Goal: Task Accomplishment & Management: Manage account settings

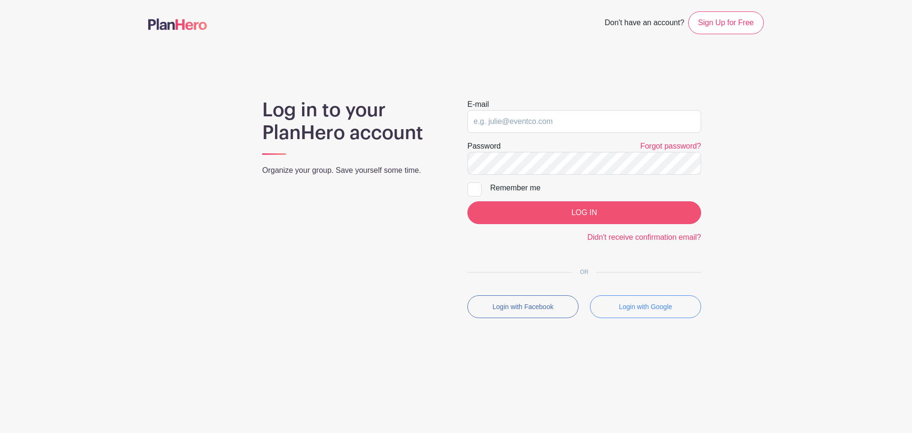
type input "pto@penningtonpto.org"
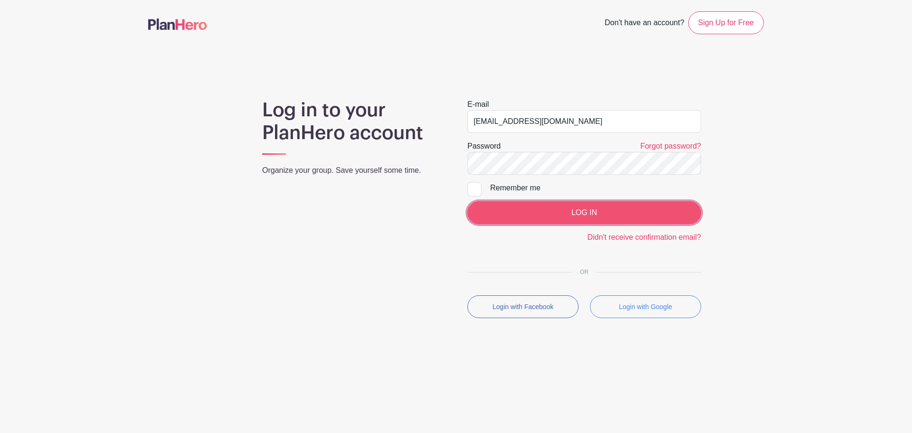
click at [552, 211] on input "LOG IN" at bounding box center [584, 212] width 234 height 23
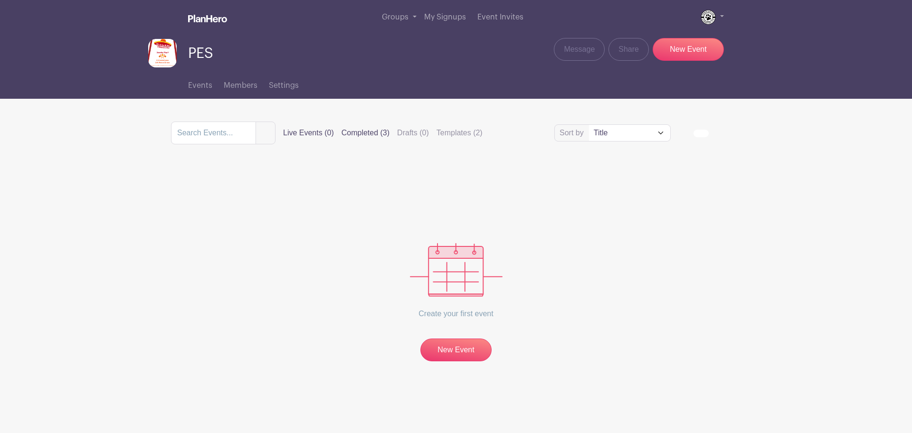
click at [373, 131] on label "Completed (3)" at bounding box center [366, 132] width 48 height 11
click at [0, 0] on input "Completed (3)" at bounding box center [0, 0] width 0 height 0
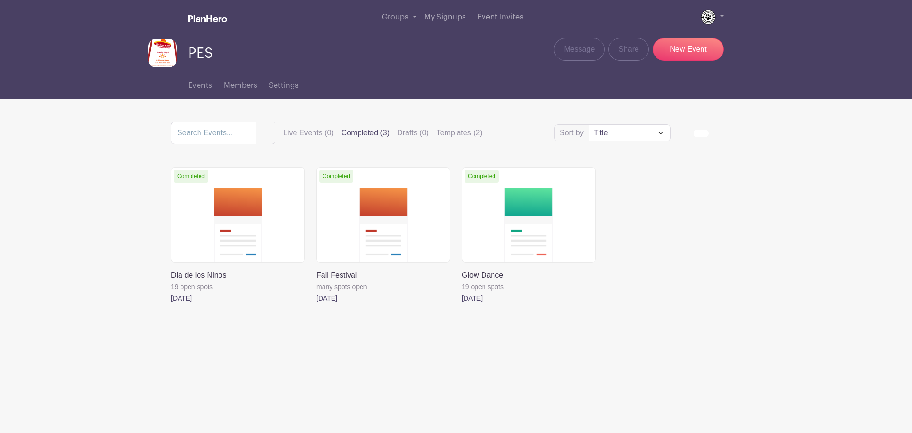
click at [316, 304] on link at bounding box center [316, 304] width 0 height 0
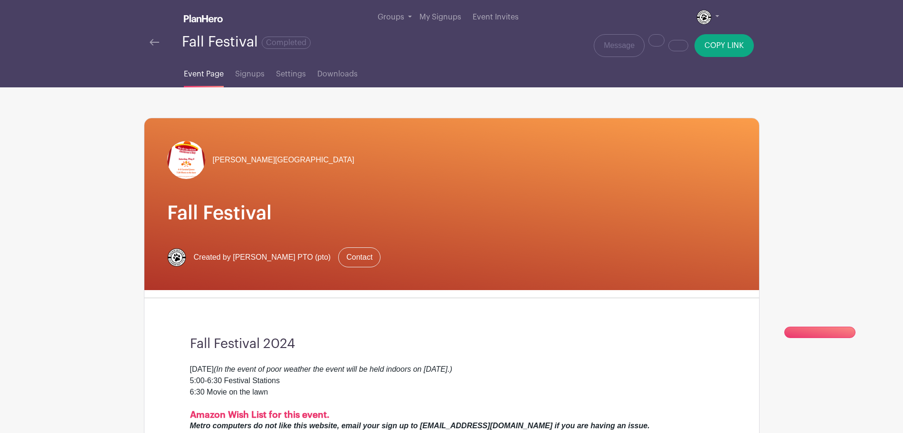
click at [154, 43] on img at bounding box center [155, 42] width 10 height 7
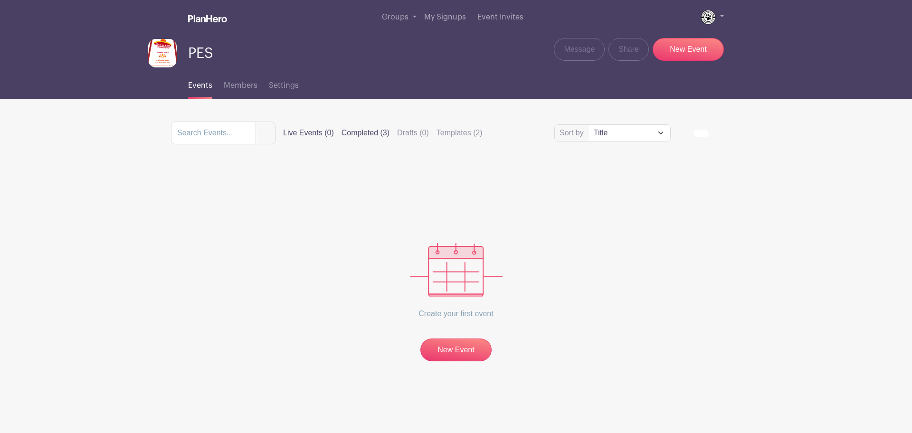
click at [375, 132] on label "Completed (3)" at bounding box center [366, 132] width 48 height 11
click at [0, 0] on input "Completed (3)" at bounding box center [0, 0] width 0 height 0
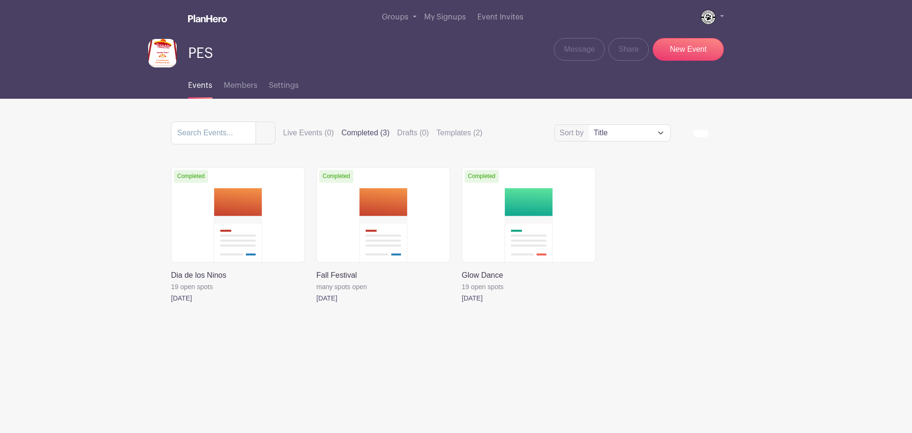
click at [316, 304] on link at bounding box center [316, 304] width 0 height 0
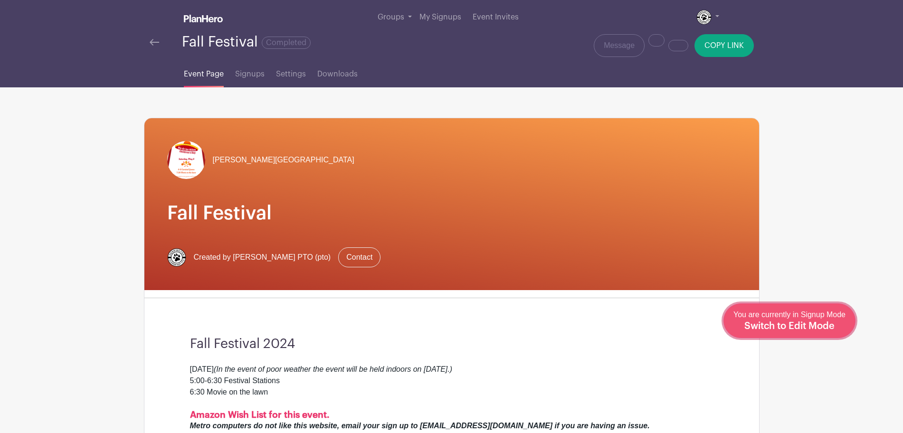
click at [815, 325] on span "Switch to Edit Mode" at bounding box center [789, 327] width 90 height 10
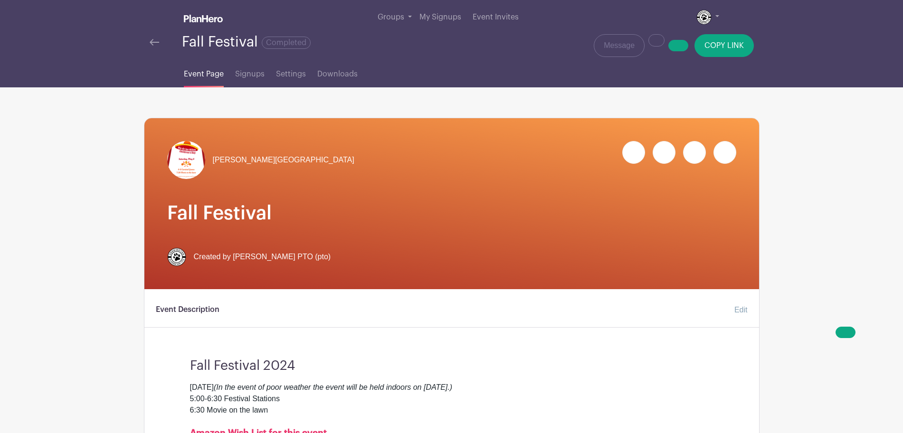
scroll to position [91, 0]
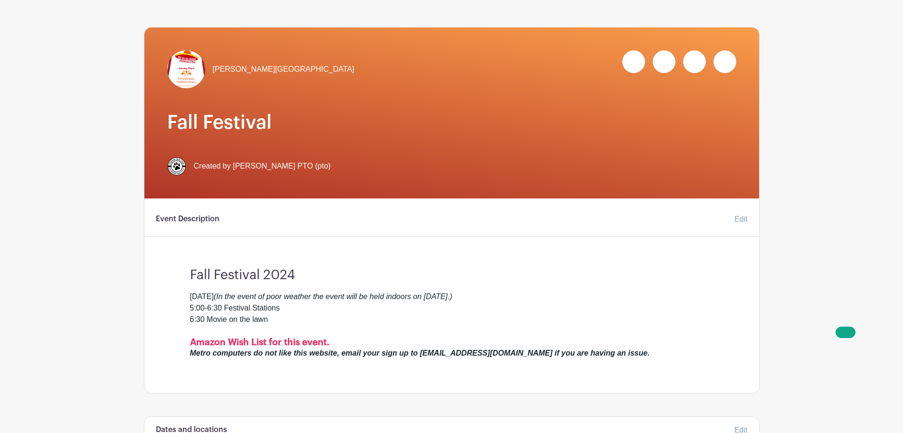
click at [313, 277] on h3 "Fall Festival 2024" at bounding box center [451, 272] width 523 height 24
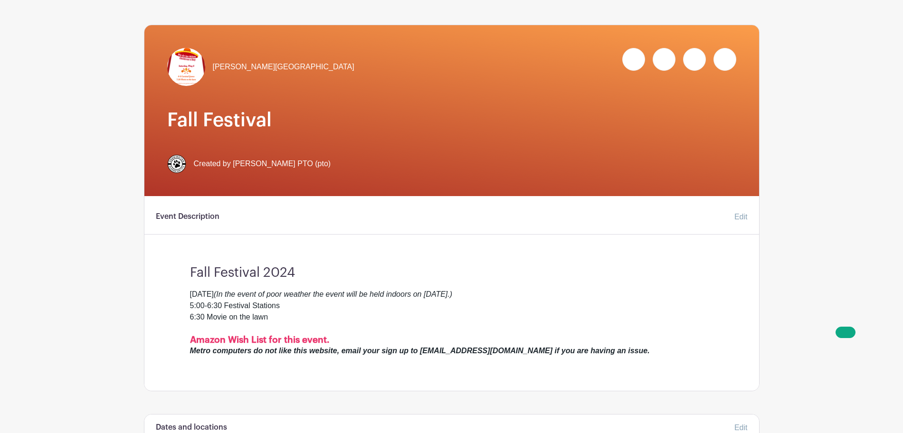
click at [739, 215] on link "Edit" at bounding box center [737, 217] width 21 height 19
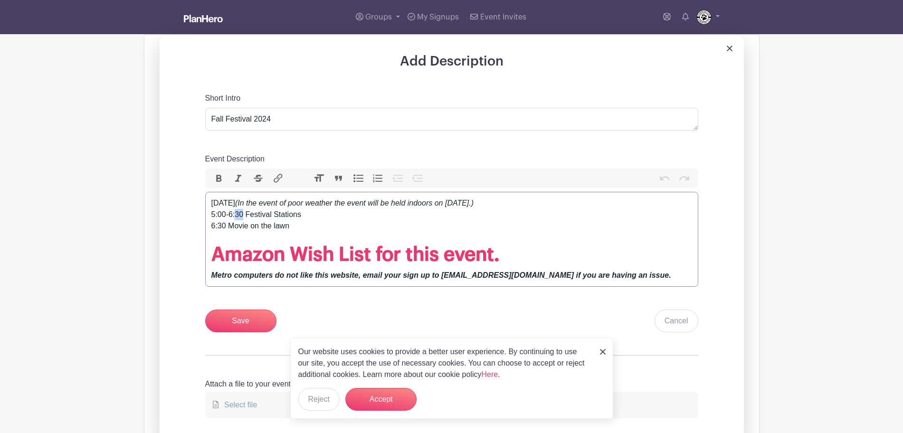
drag, startPoint x: 243, startPoint y: 212, endPoint x: 237, endPoint y: 213, distance: 6.2
click at [237, 213] on div "[DATE] (In the event of poor weather the event will be held indoors on [DATE].)…" at bounding box center [451, 221] width 481 height 46
drag, startPoint x: 297, startPoint y: 205, endPoint x: 236, endPoint y: 202, distance: 61.8
click at [236, 202] on div "[DATE] (In the event of poor weather the event will be held indoors on [DATE].)…" at bounding box center [451, 221] width 481 height 46
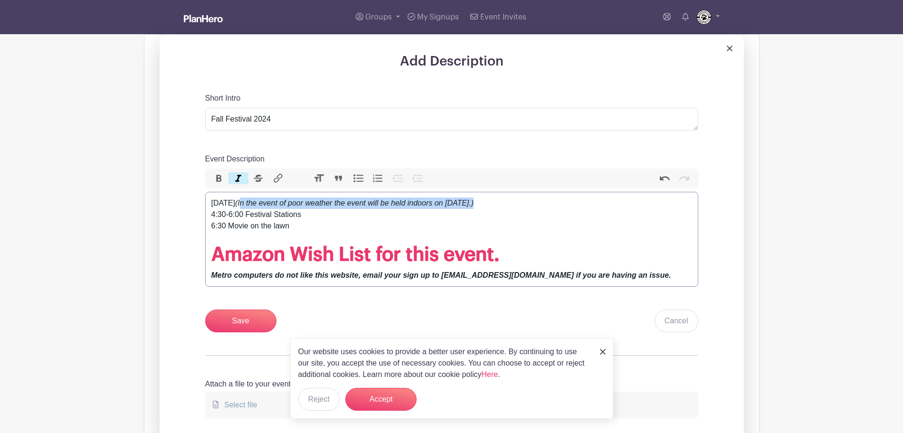
drag, startPoint x: 297, startPoint y: 203, endPoint x: 597, endPoint y: 199, distance: 299.8
click at [597, 199] on div "[DATE] (In the event of poor weather the event will be held indoors on [DATE].)…" at bounding box center [451, 221] width 481 height 46
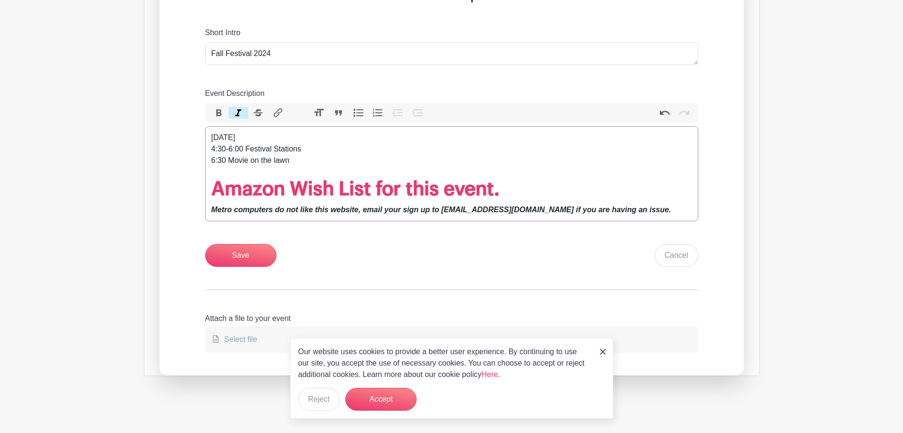
scroll to position [68, 0]
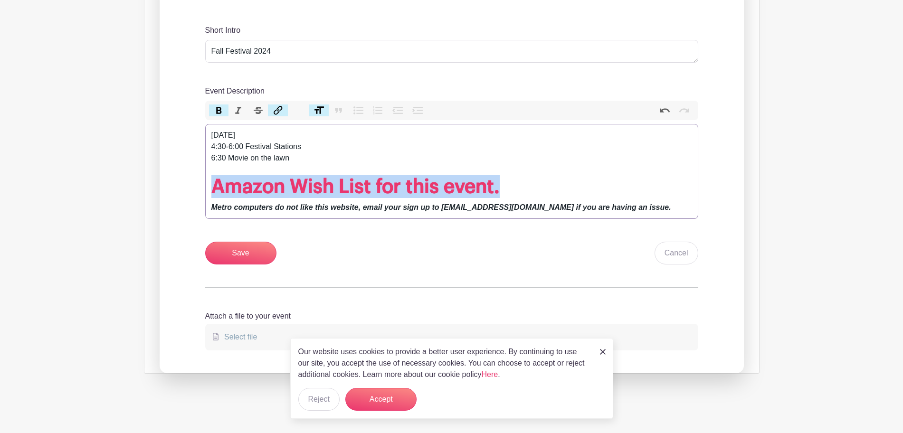
drag, startPoint x: 514, startPoint y: 196, endPoint x: 178, endPoint y: 198, distance: 336.8
click at [178, 198] on div "Add Description Short Intro Fall Festival 2024 Event Description Bold Italic St…" at bounding box center [452, 170] width 584 height 407
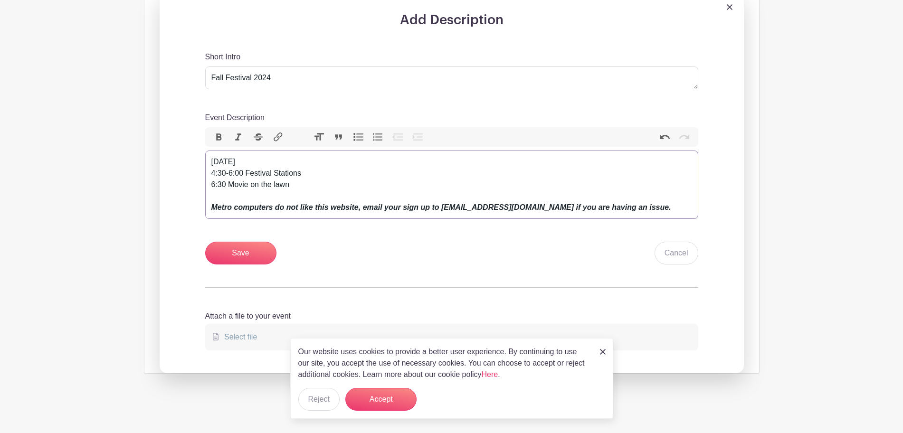
scroll to position [41, 0]
type trix-editor "<div>[DATE]<em> </em><br>4:30-6:00 Festival Stations<br>6:30 Movie on the lawn<…"
click at [237, 259] on input "Save" at bounding box center [240, 253] width 71 height 23
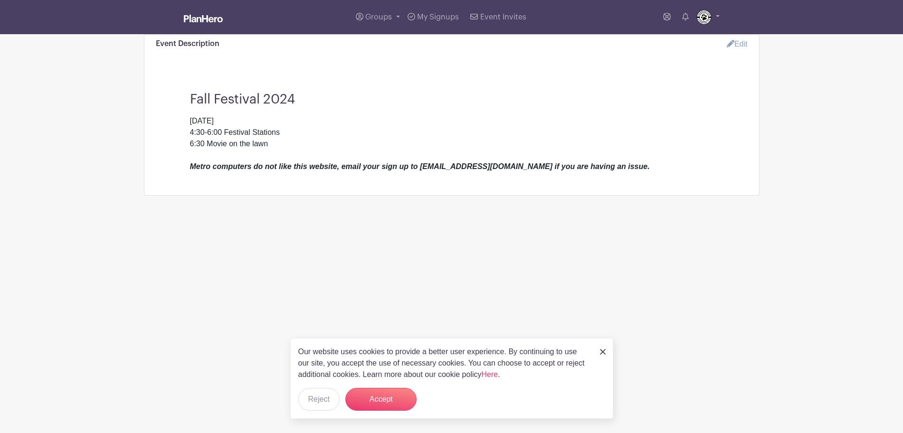
scroll to position [0, 0]
click at [752, 44] on link "Edit" at bounding box center [737, 44] width 29 height 19
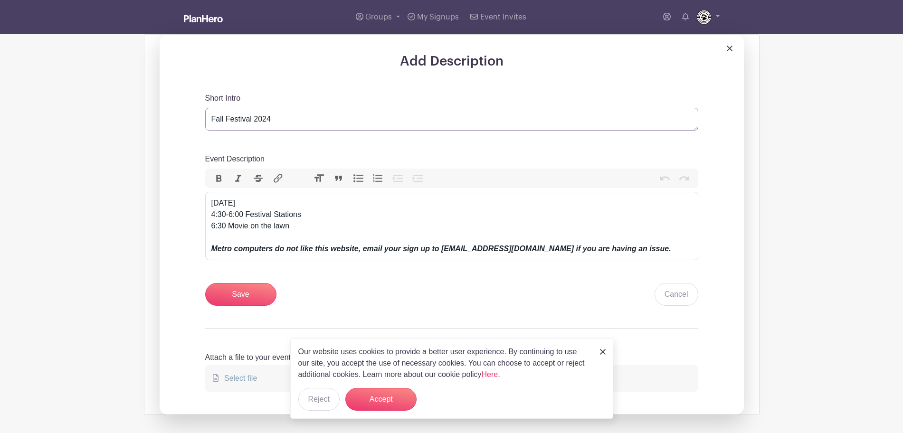
click at [290, 123] on textarea "Fall Festival 2024" at bounding box center [451, 119] width 493 height 23
type textarea "Fall Festival 2025"
click at [219, 300] on input "Save" at bounding box center [240, 294] width 71 height 23
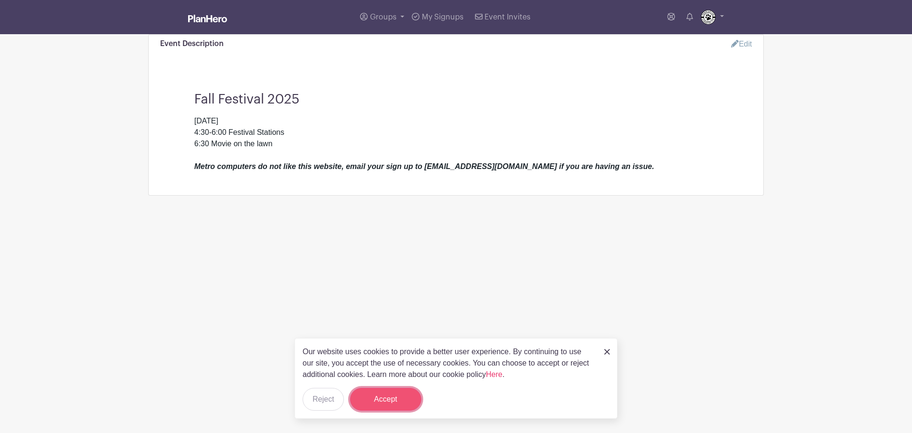
click at [384, 393] on button "Accept" at bounding box center [385, 399] width 71 height 23
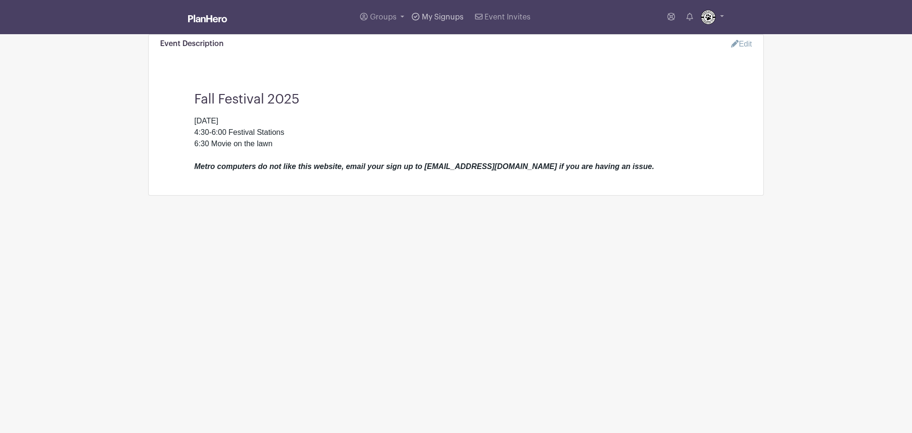
click at [441, 22] on link "My Signups" at bounding box center [437, 17] width 59 height 34
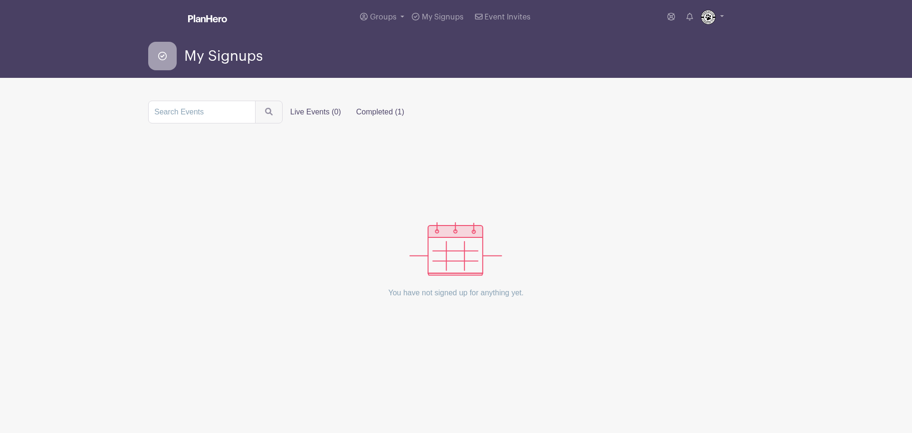
click at [372, 114] on label "Completed (1)" at bounding box center [380, 112] width 63 height 19
click at [0, 0] on input "Completed (1)" at bounding box center [0, 0] width 0 height 0
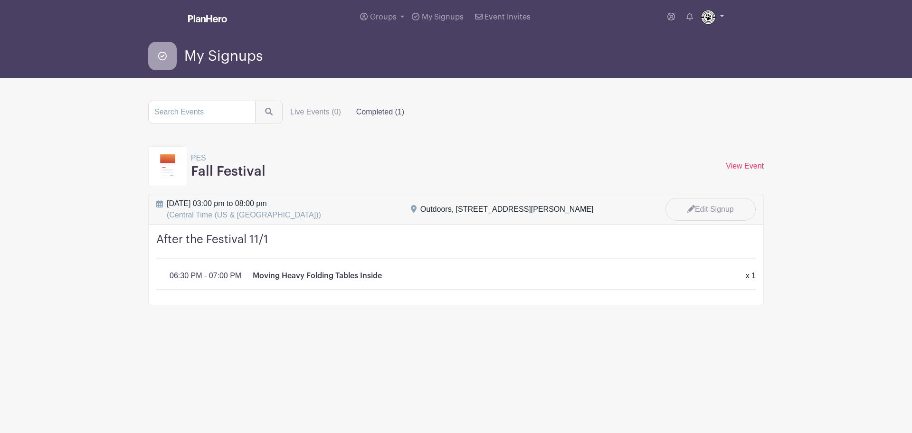
click at [714, 18] on img at bounding box center [708, 17] width 15 height 15
click at [387, 22] on link "Groups" at bounding box center [382, 17] width 52 height 34
click at [392, 76] on link "PES" at bounding box center [394, 69] width 75 height 19
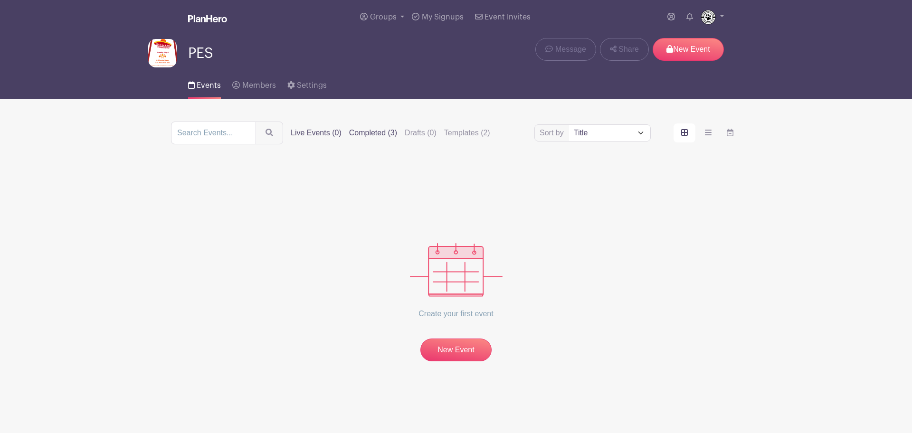
click at [382, 135] on label "Completed (3)" at bounding box center [373, 132] width 48 height 11
click at [0, 0] on input "Completed (3)" at bounding box center [0, 0] width 0 height 0
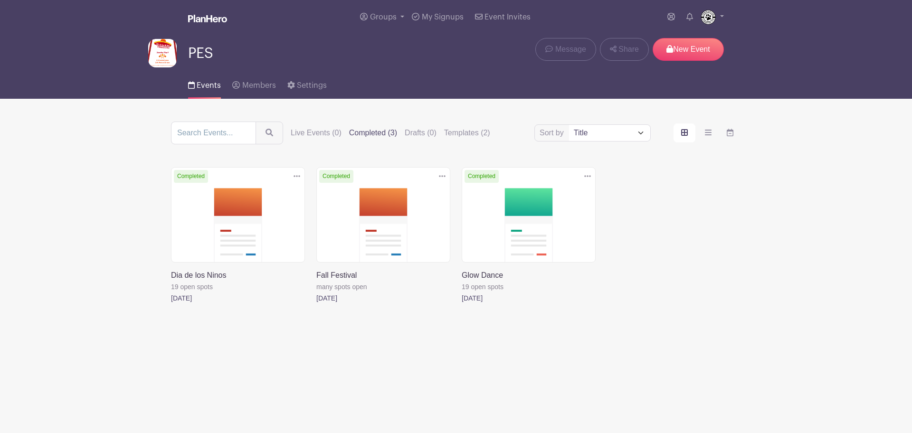
click at [316, 304] on link at bounding box center [316, 304] width 0 height 0
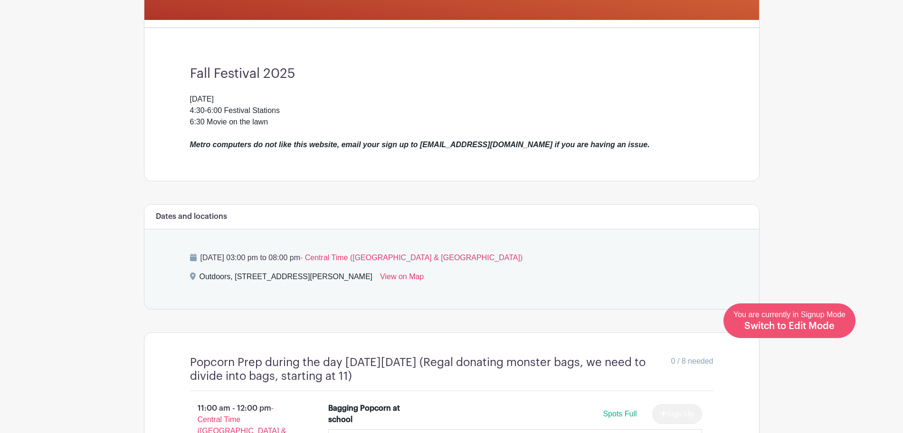
scroll to position [272, 0]
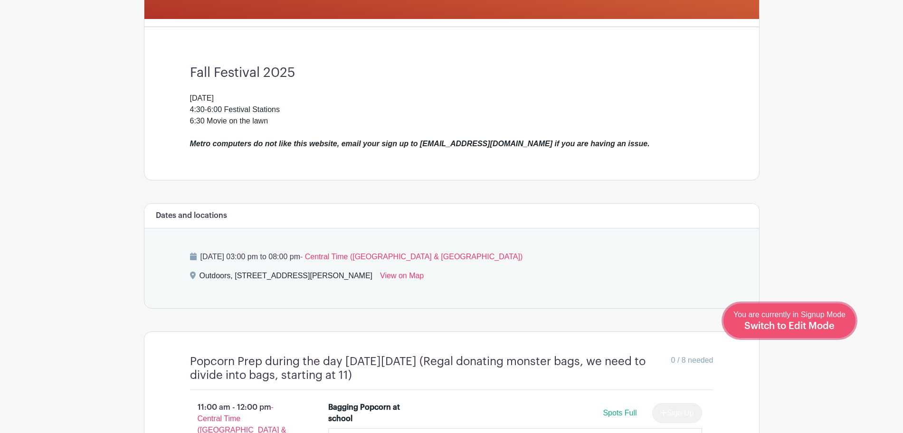
click at [818, 332] on div "You are currently in Signup Mode Switch to Edit Mode" at bounding box center [789, 320] width 112 height 23
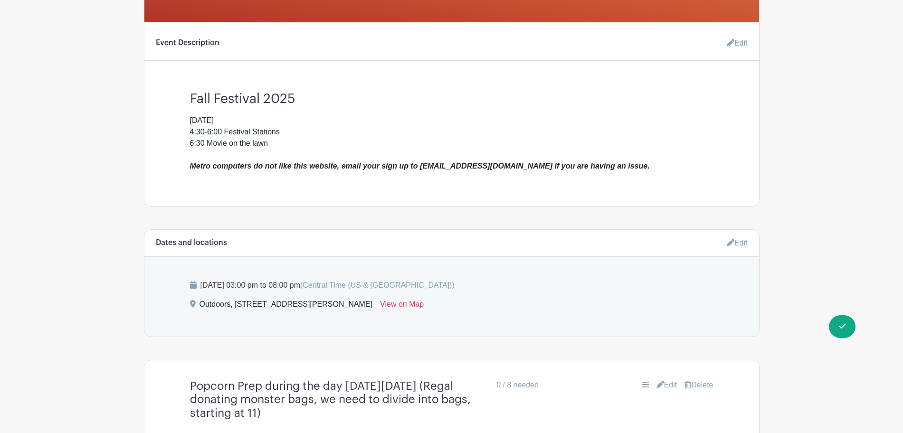
scroll to position [268, 0]
click at [742, 246] on link "Edit" at bounding box center [737, 243] width 21 height 16
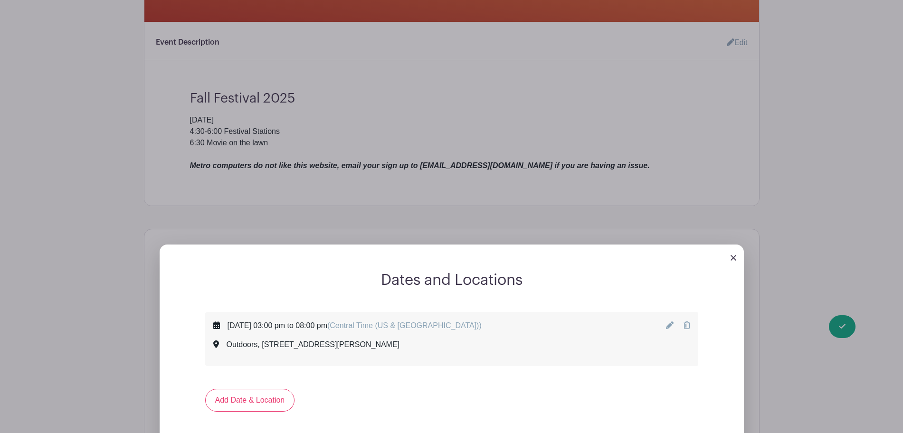
click at [670, 328] on icon at bounding box center [670, 326] width 8 height 8
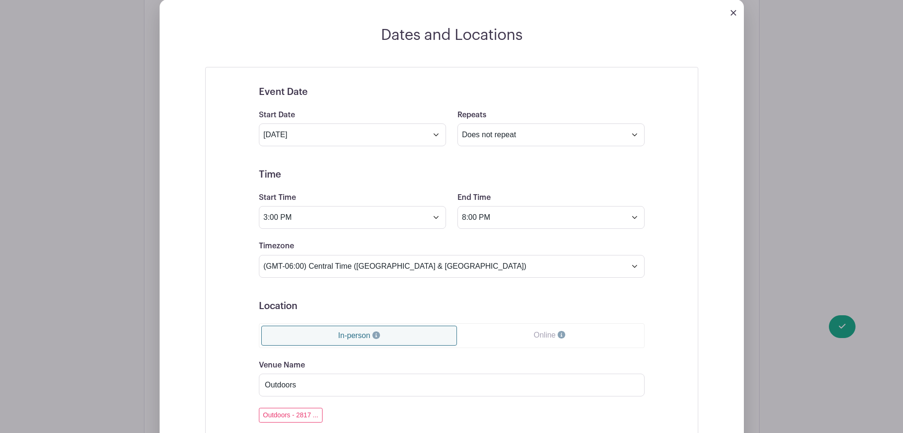
scroll to position [514, 0]
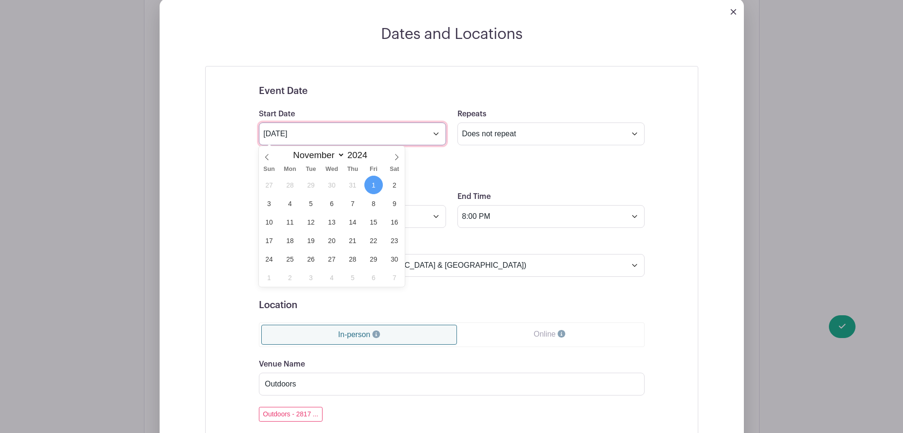
click at [314, 129] on input "[DATE]" at bounding box center [352, 134] width 187 height 23
click at [394, 154] on icon at bounding box center [396, 157] width 7 height 7
select select "11"
click at [394, 154] on icon at bounding box center [396, 157] width 7 height 7
type input "2025"
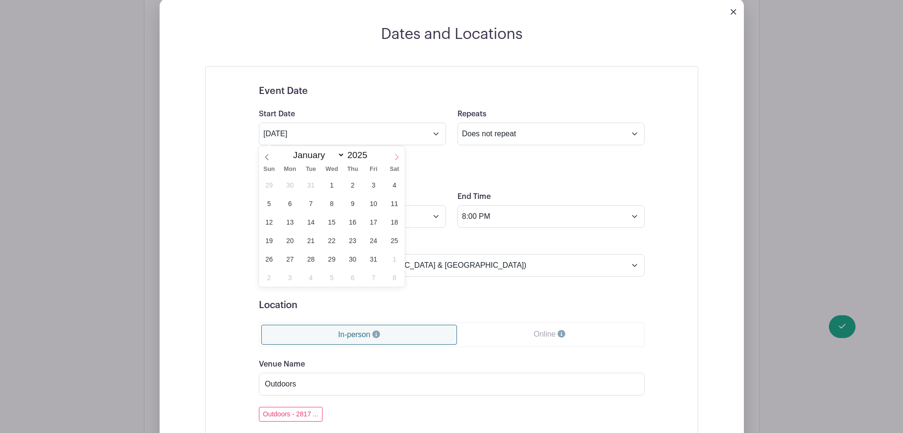
click at [394, 154] on icon at bounding box center [396, 157] width 7 height 7
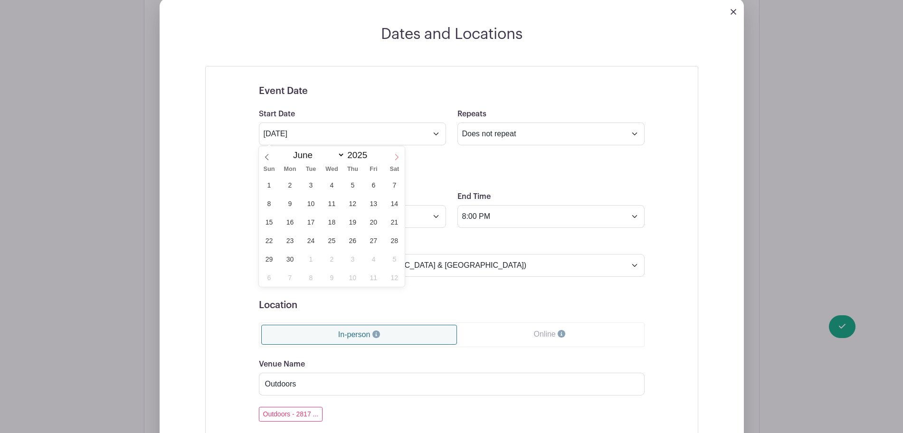
click at [394, 154] on icon at bounding box center [396, 157] width 7 height 7
select select "9"
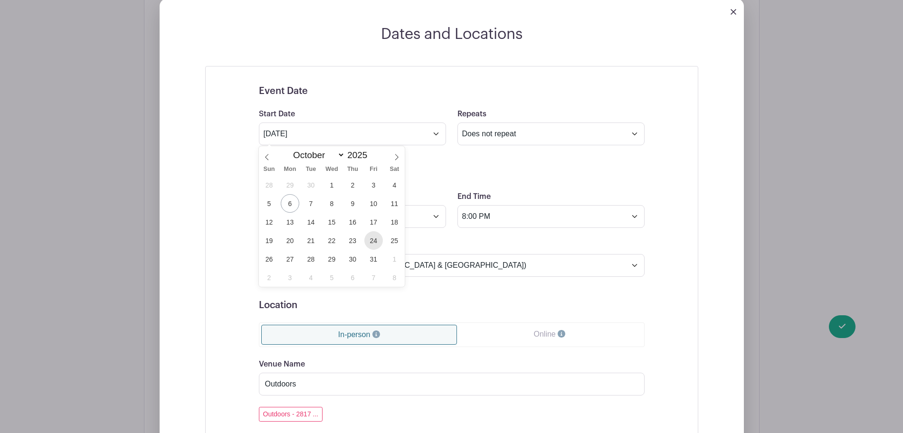
click at [374, 240] on span "24" at bounding box center [373, 240] width 19 height 19
type input "[DATE]"
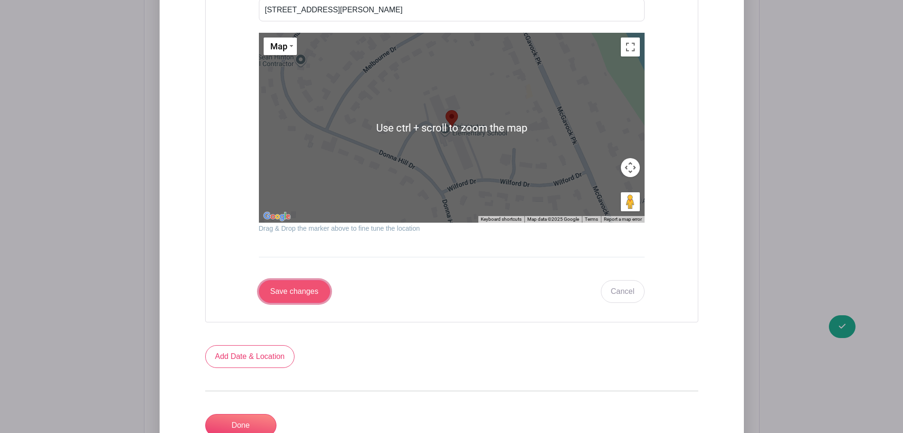
click at [287, 297] on input "Save changes" at bounding box center [294, 291] width 71 height 23
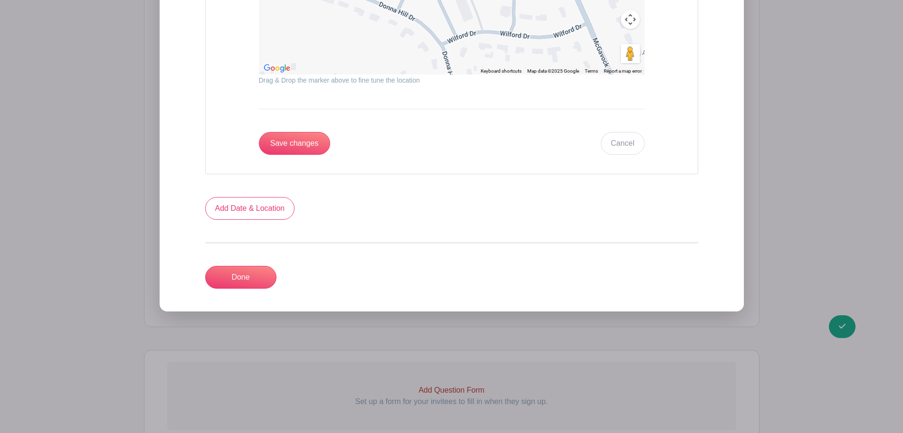
scroll to position [1233, 0]
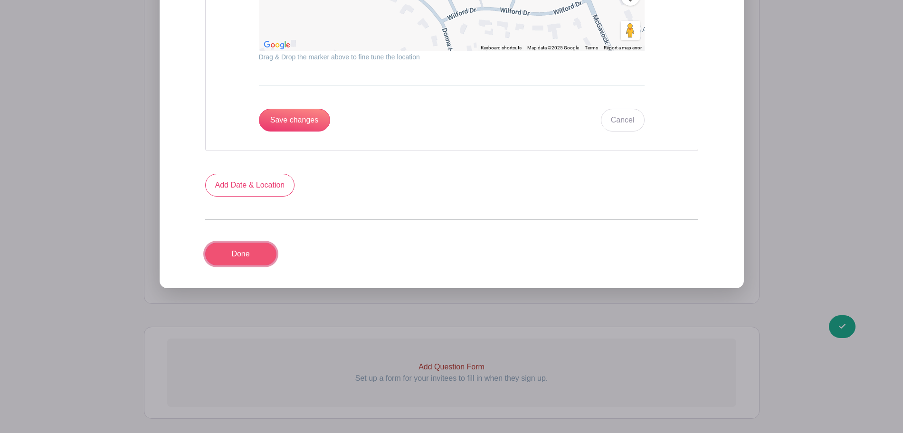
click at [242, 248] on link "Done" at bounding box center [240, 254] width 71 height 23
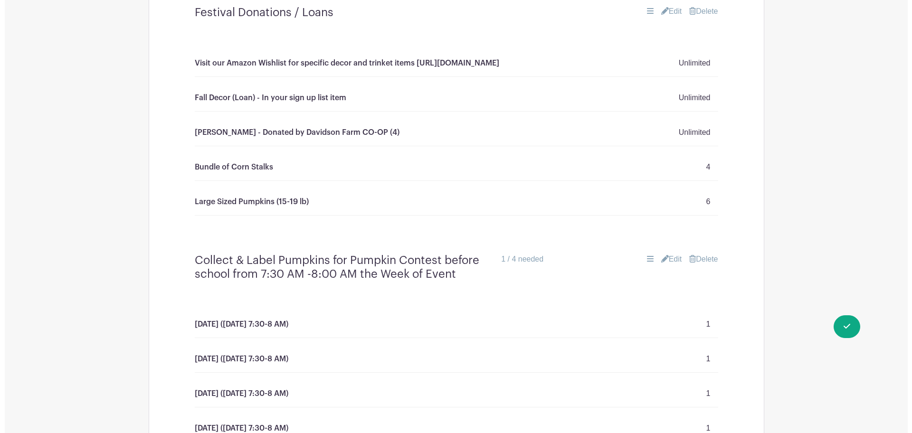
scroll to position [2388, 0]
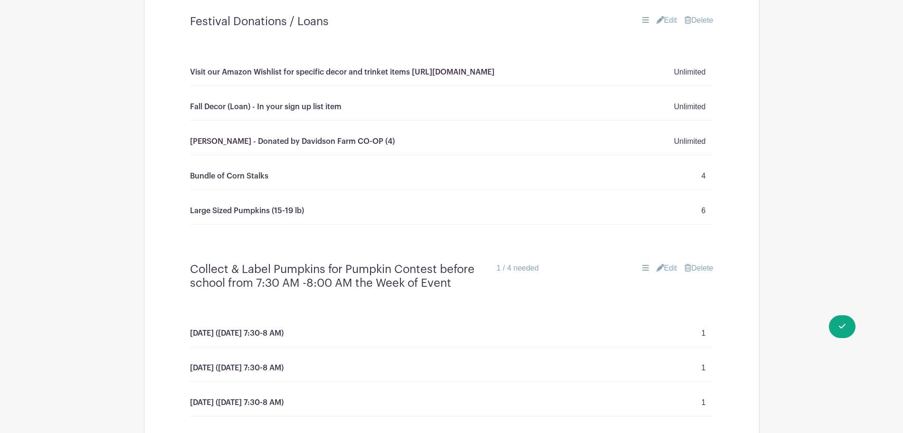
click at [701, 263] on link "Delete" at bounding box center [699, 268] width 29 height 11
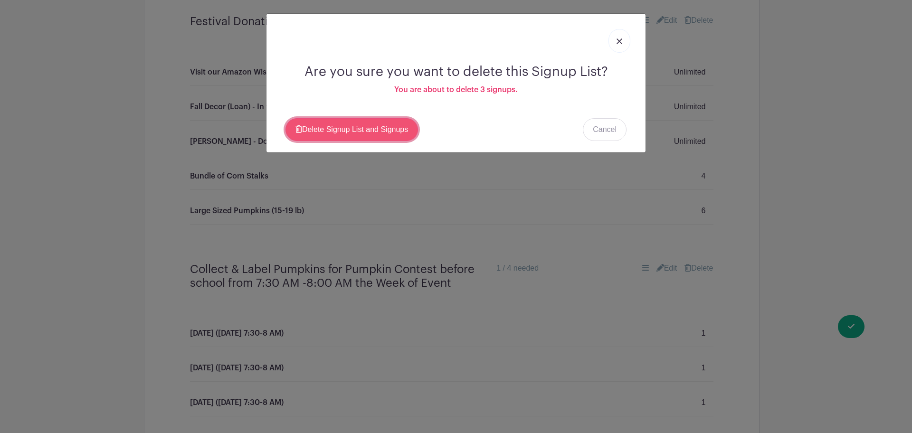
click at [352, 124] on link "Delete Signup List and Signups" at bounding box center [352, 129] width 133 height 23
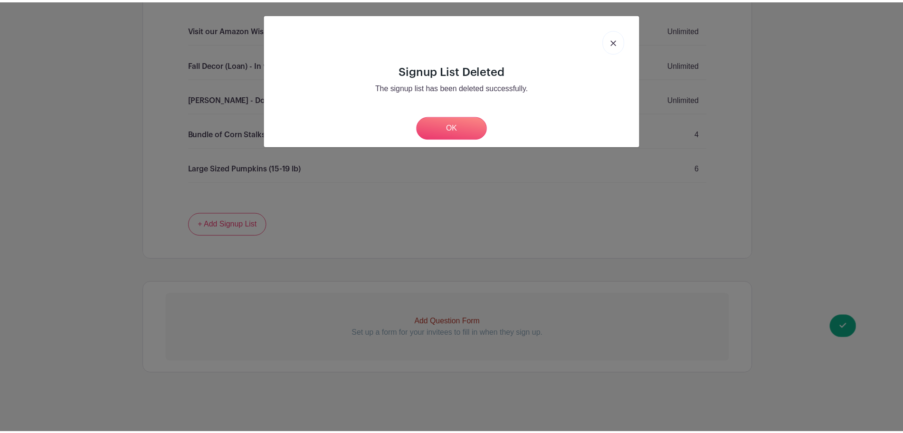
scroll to position [2297, 0]
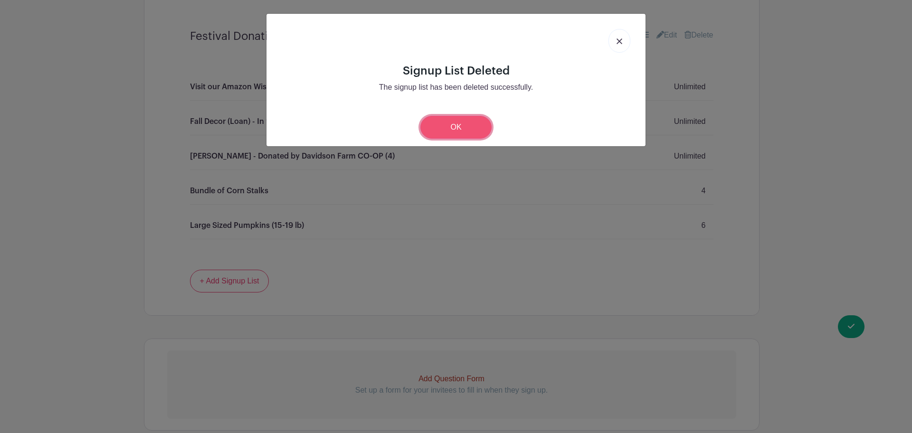
click at [446, 133] on link "OK" at bounding box center [455, 127] width 71 height 23
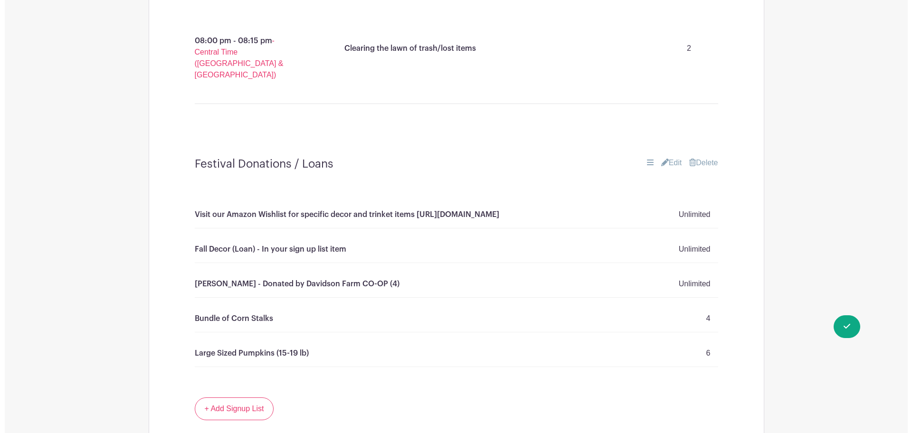
scroll to position [2169, 0]
click at [704, 158] on link "Delete" at bounding box center [699, 163] width 29 height 11
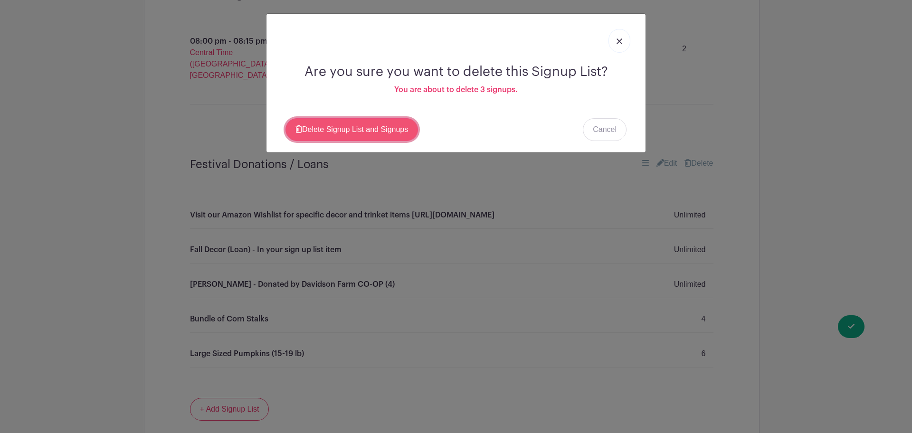
click at [395, 128] on link "Delete Signup List and Signups" at bounding box center [352, 129] width 133 height 23
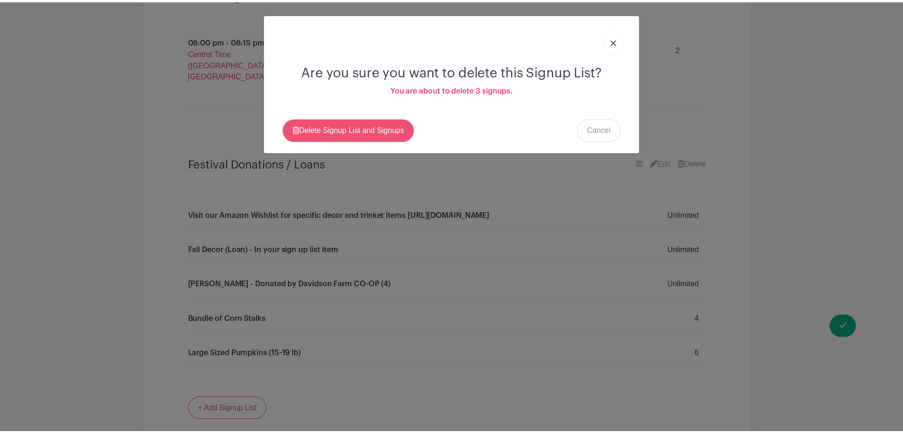
scroll to position [2049, 0]
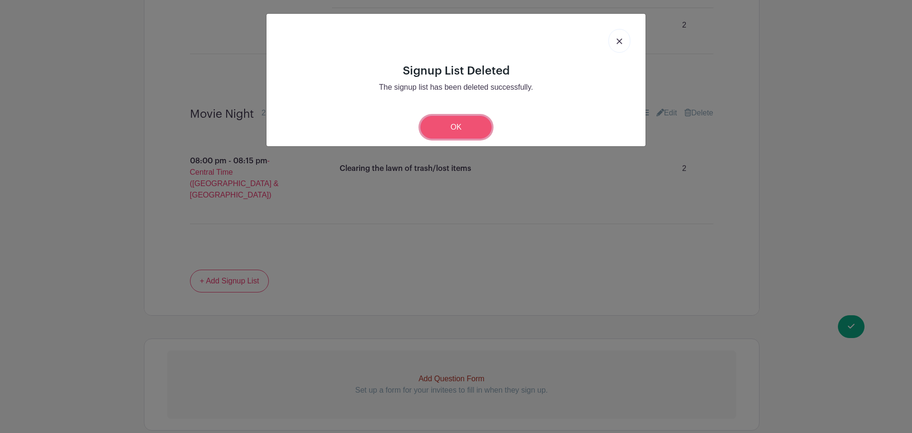
click at [473, 123] on link "OK" at bounding box center [455, 127] width 71 height 23
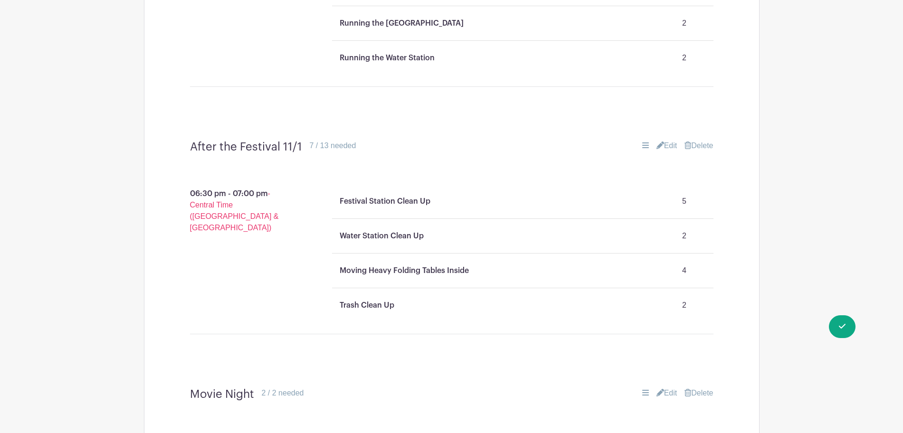
scroll to position [1765, 0]
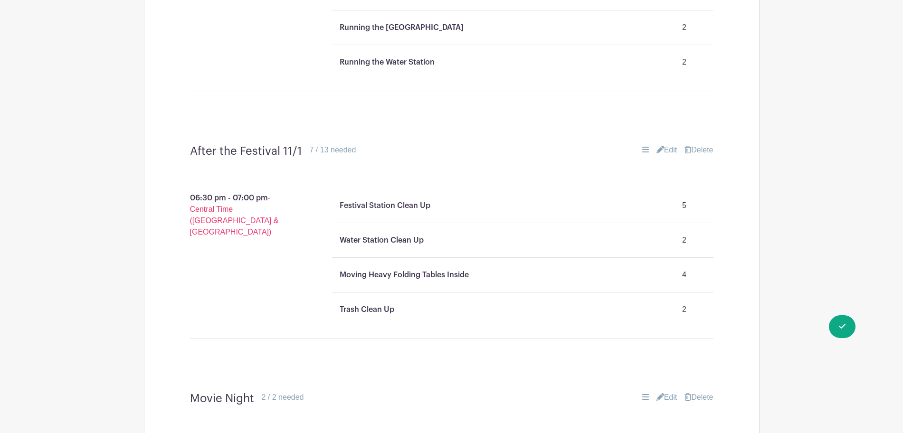
click at [530, 227] on div "Water Station Clean Up 2" at bounding box center [523, 240] width 374 height 27
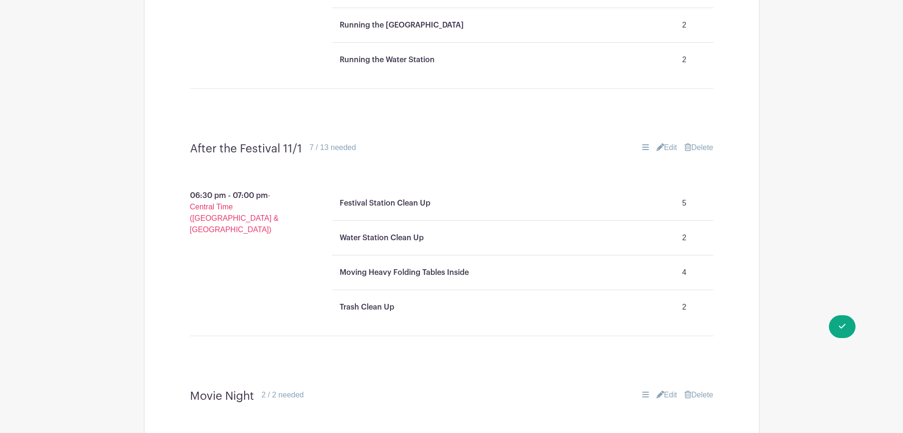
scroll to position [1768, 0]
click at [668, 141] on link "Edit" at bounding box center [667, 146] width 21 height 11
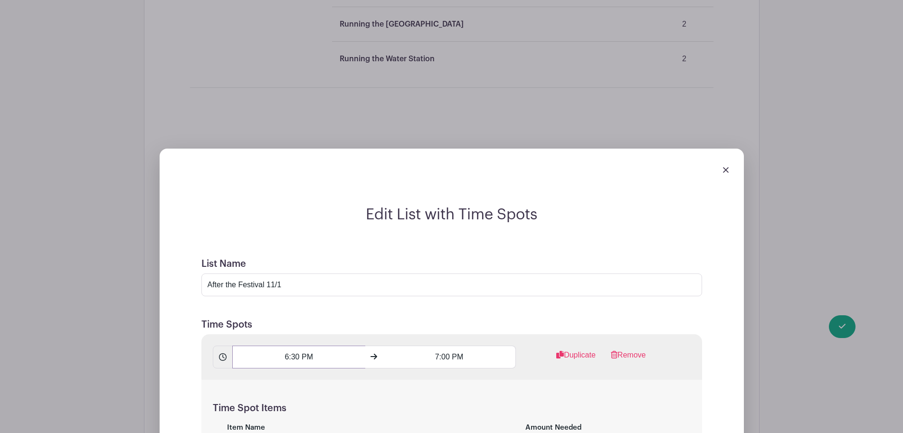
click at [297, 346] on input "6:30 PM" at bounding box center [298, 357] width 133 height 23
type input "6:00 PM"
drag, startPoint x: 441, startPoint y: 311, endPoint x: 452, endPoint y: 315, distance: 11.3
click at [452, 346] on input "7:00 PM" at bounding box center [449, 357] width 133 height 23
click at [438, 346] on input "7:30 PM" at bounding box center [449, 357] width 133 height 23
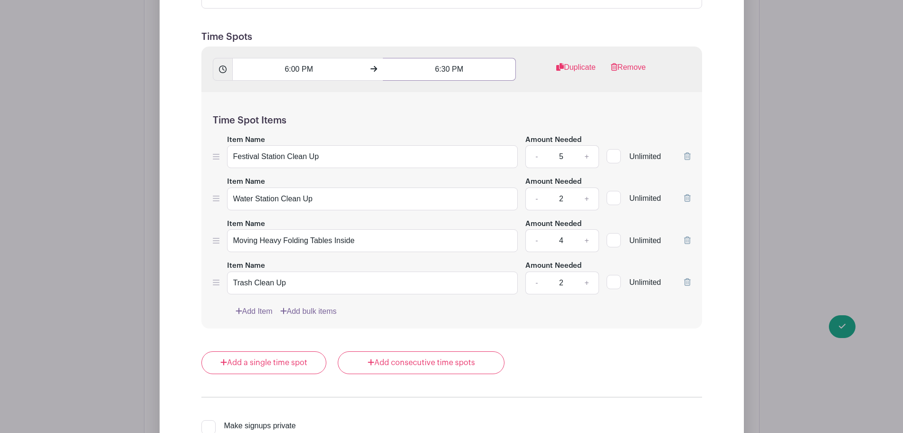
scroll to position [2056, 0]
type input "6:30 PM"
click at [688, 194] on icon at bounding box center [687, 198] width 7 height 8
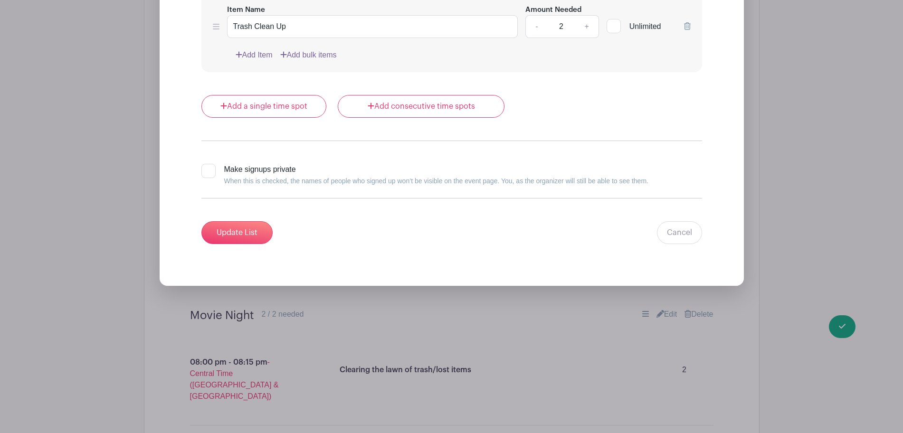
scroll to position [2272, 0]
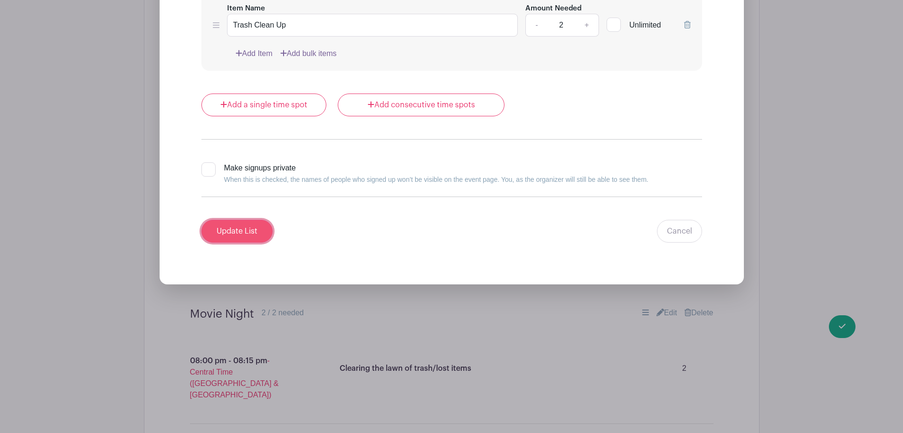
click at [224, 220] on input "Update List" at bounding box center [236, 231] width 71 height 23
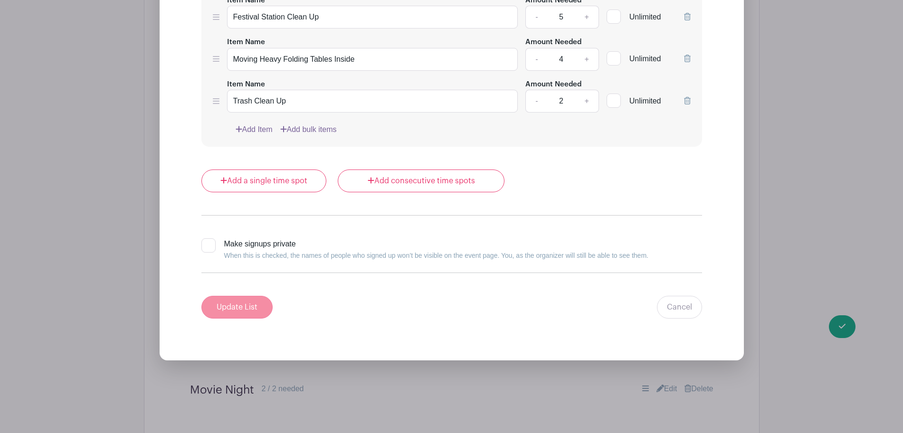
scroll to position [2348, 0]
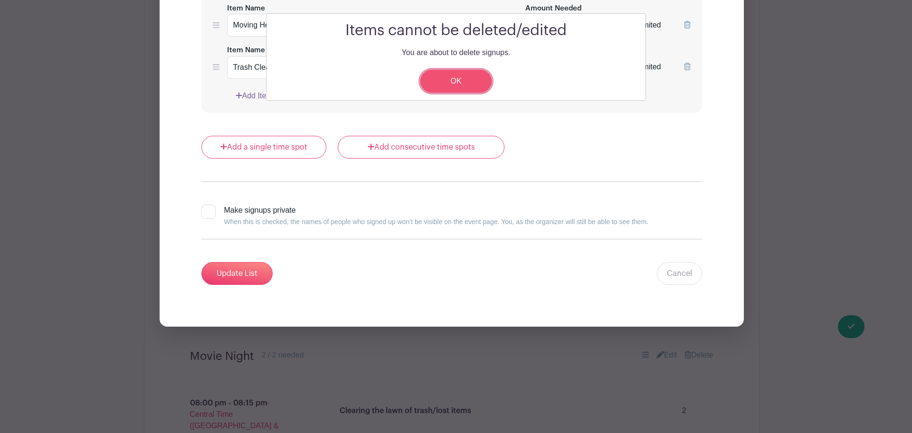
click at [448, 82] on link "OK" at bounding box center [455, 81] width 71 height 23
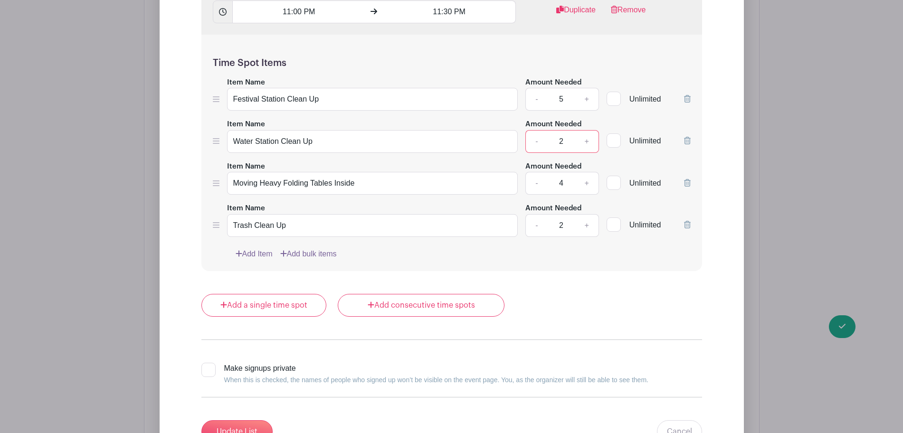
scroll to position [2186, 0]
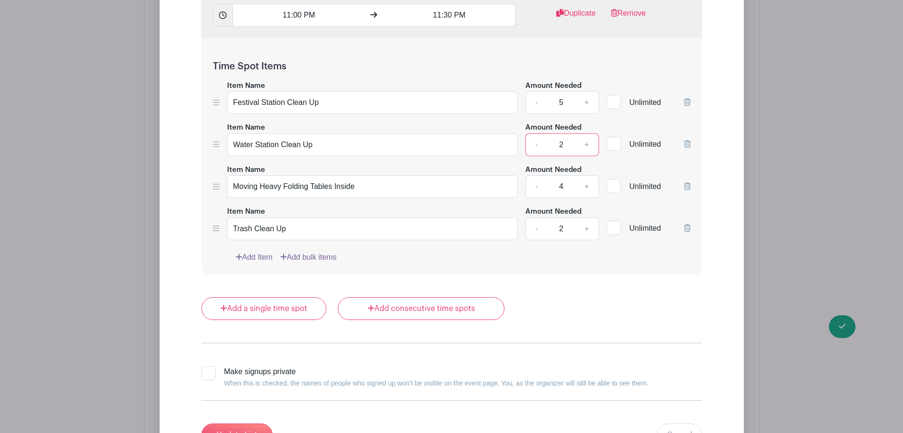
click at [689, 140] on icon at bounding box center [687, 144] width 7 height 8
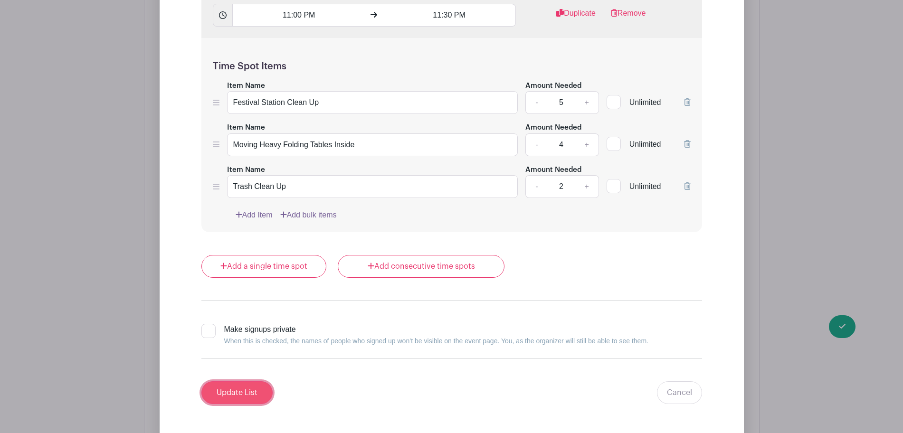
click at [250, 381] on input "Update List" at bounding box center [236, 392] width 71 height 23
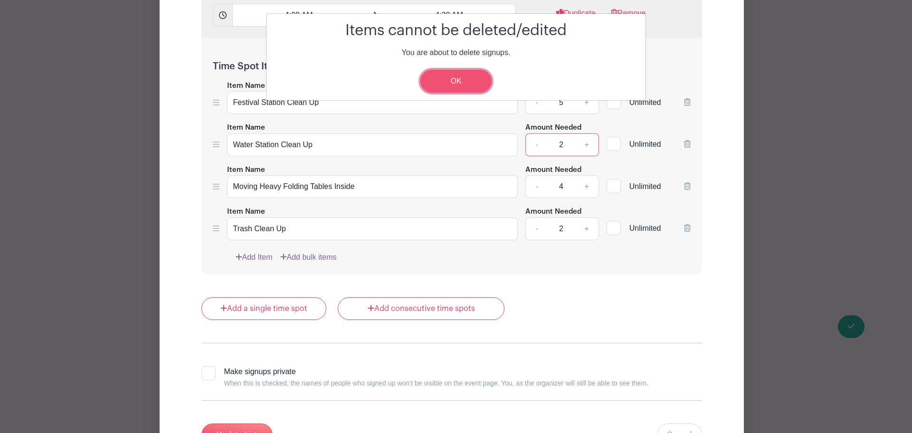
click at [480, 76] on link "OK" at bounding box center [455, 81] width 71 height 23
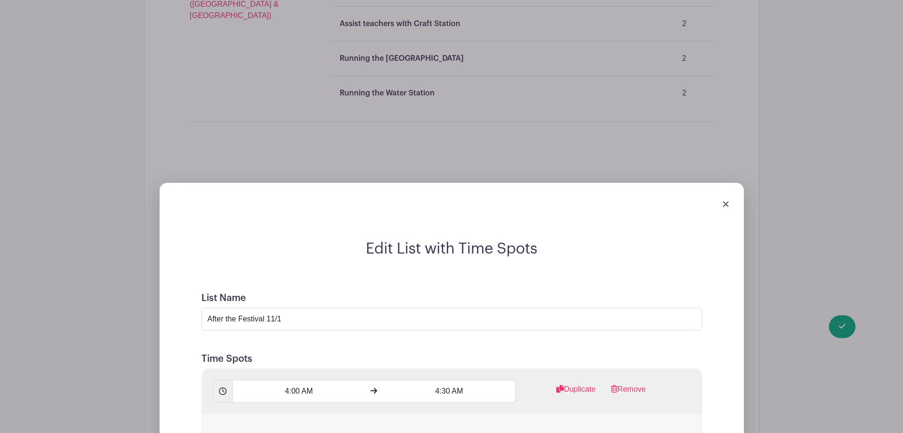
scroll to position [1805, 0]
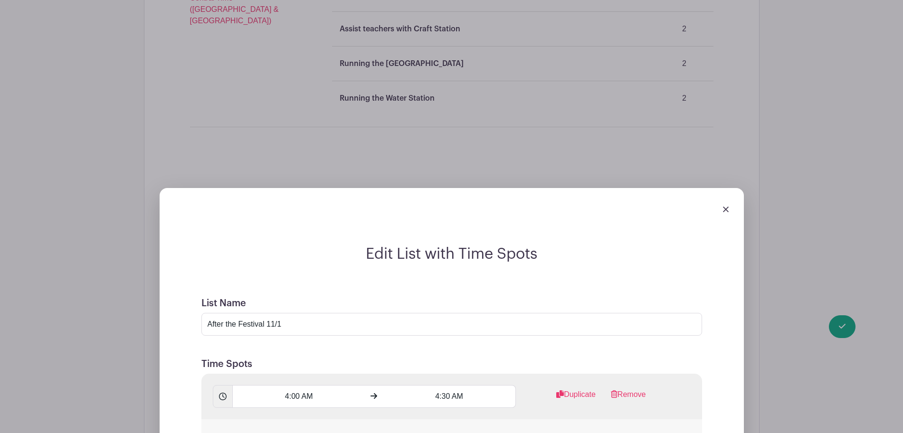
click at [721, 196] on div at bounding box center [451, 209] width 569 height 27
click at [724, 196] on div at bounding box center [451, 209] width 569 height 27
click at [727, 207] on img at bounding box center [726, 210] width 6 height 6
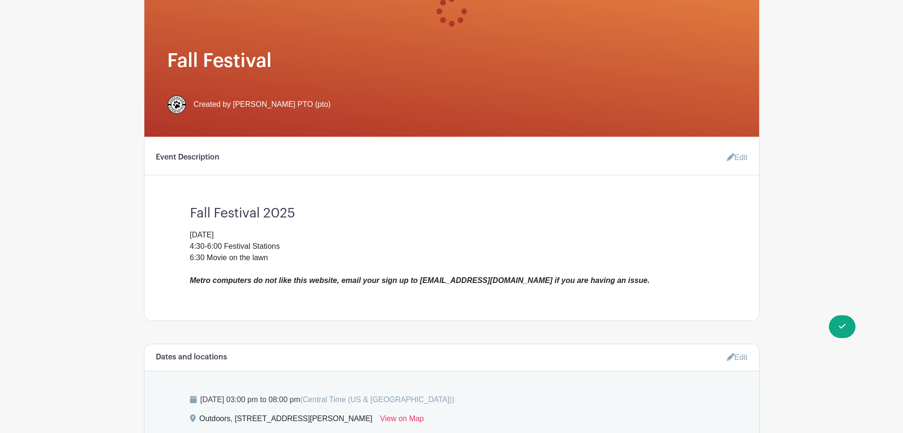
scroll to position [0, 0]
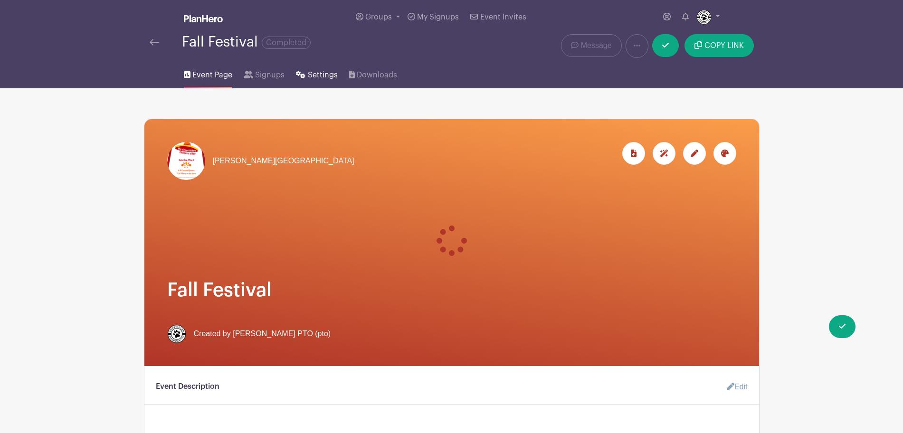
click at [325, 79] on span "Settings" at bounding box center [323, 74] width 30 height 11
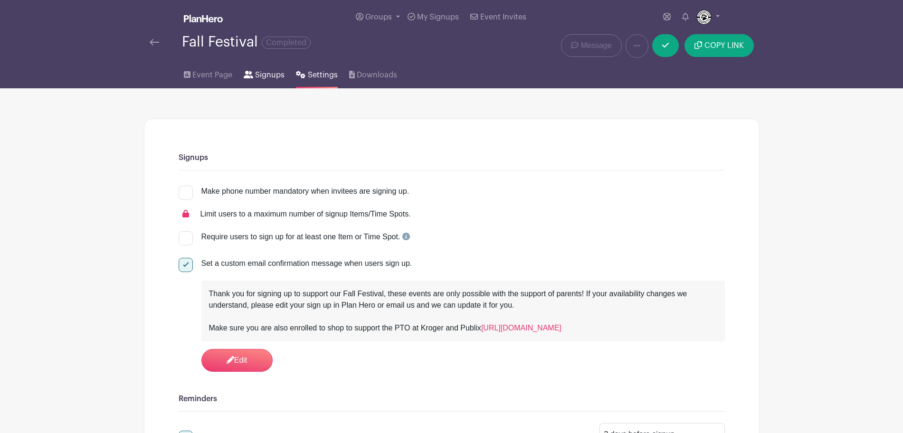
click at [258, 76] on span "Signups" at bounding box center [269, 74] width 29 height 11
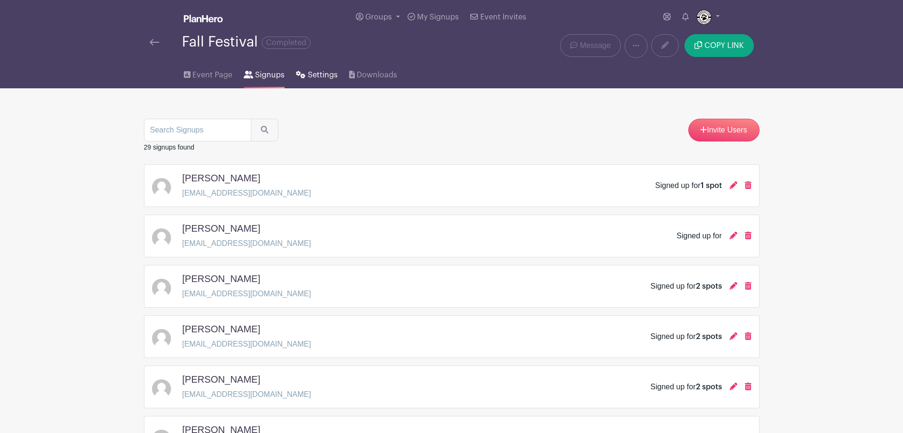
click at [316, 74] on span "Settings" at bounding box center [323, 74] width 30 height 11
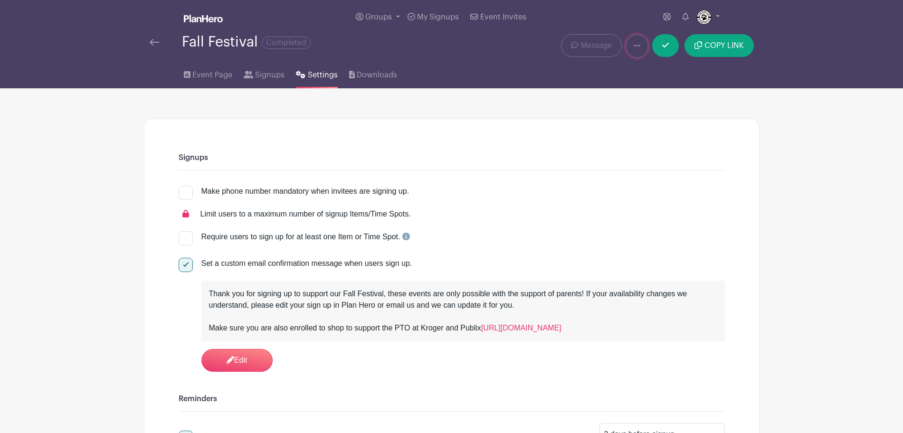
click at [636, 49] on icon at bounding box center [637, 46] width 7 height 8
click at [647, 75] on link "Duplicate" at bounding box center [663, 70] width 75 height 15
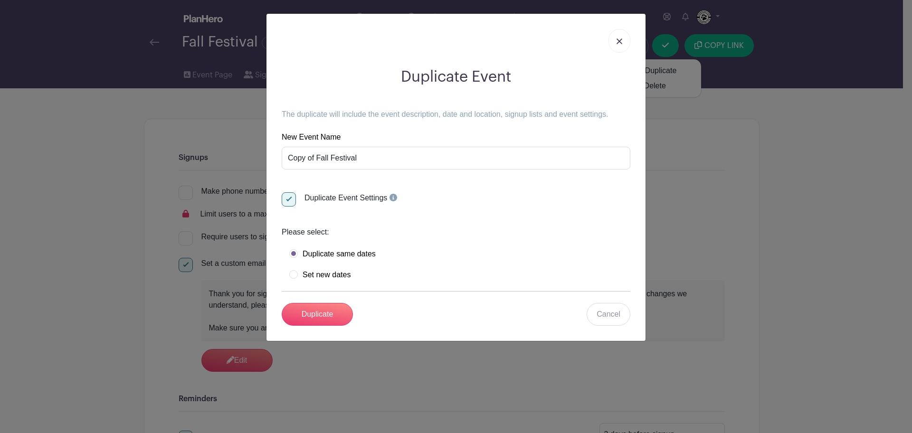
click at [296, 273] on label "Set new dates" at bounding box center [319, 275] width 61 height 10
radio input "true"
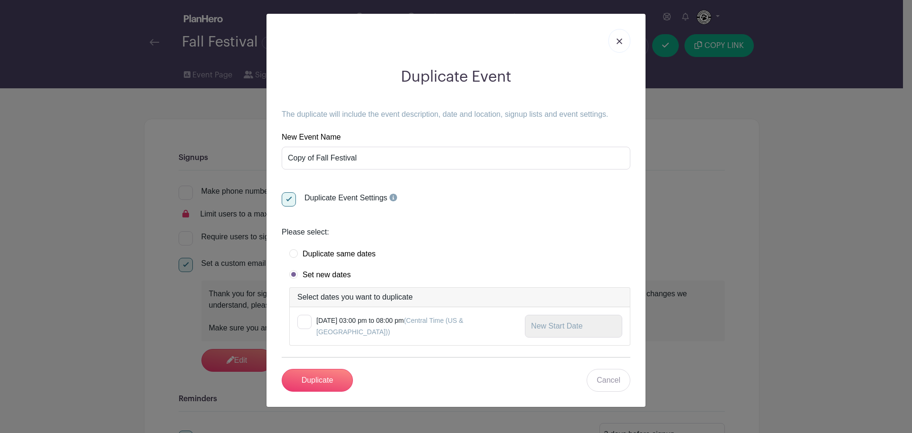
click at [310, 325] on div at bounding box center [304, 322] width 14 height 14
click at [304, 321] on input "checkbox" at bounding box center [300, 318] width 6 height 6
checkbox input "true"
click at [405, 314] on div "[DATE] 03:00 pm to 08:00 pm (Central Time ([GEOGRAPHIC_DATA] & [GEOGRAPHIC_DATA…" at bounding box center [460, 326] width 340 height 38
click at [593, 333] on input "text" at bounding box center [573, 326] width 97 height 23
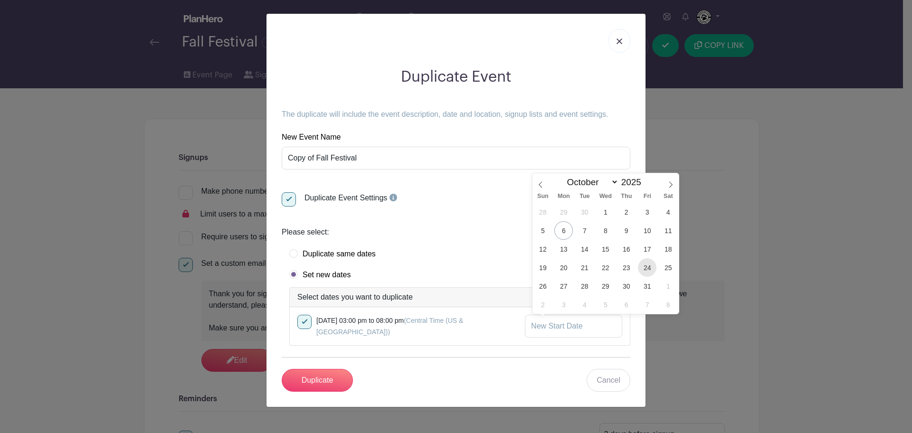
click at [653, 263] on span "24" at bounding box center [647, 267] width 19 height 19
type input "[DATE]"
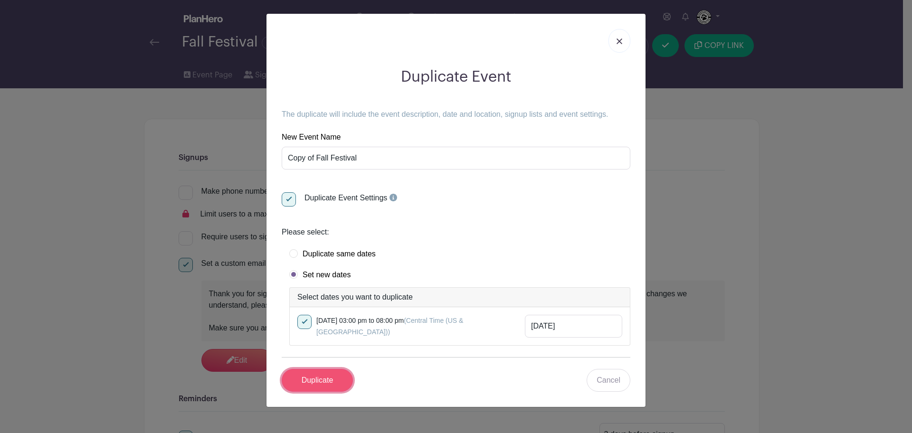
click at [334, 386] on input "Duplicate" at bounding box center [317, 380] width 71 height 23
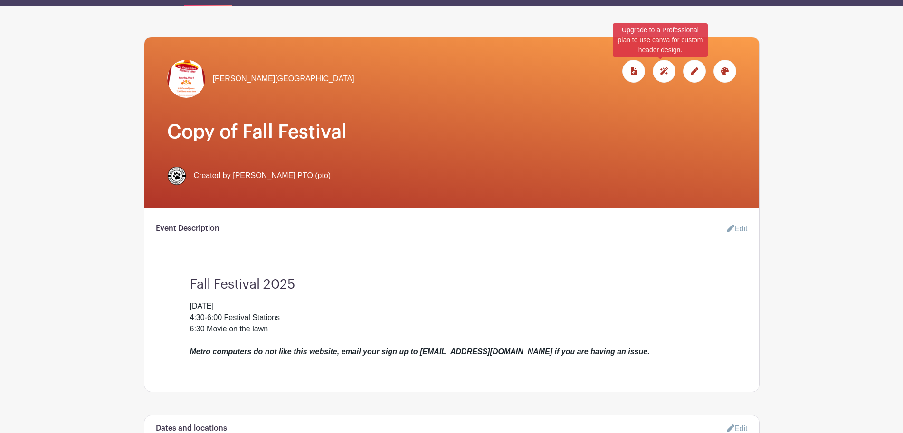
scroll to position [115, 0]
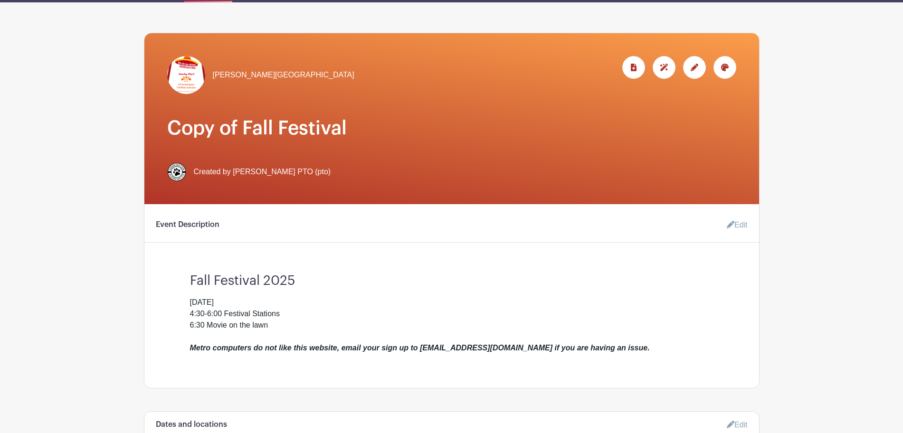
click at [700, 68] on div at bounding box center [694, 67] width 23 height 23
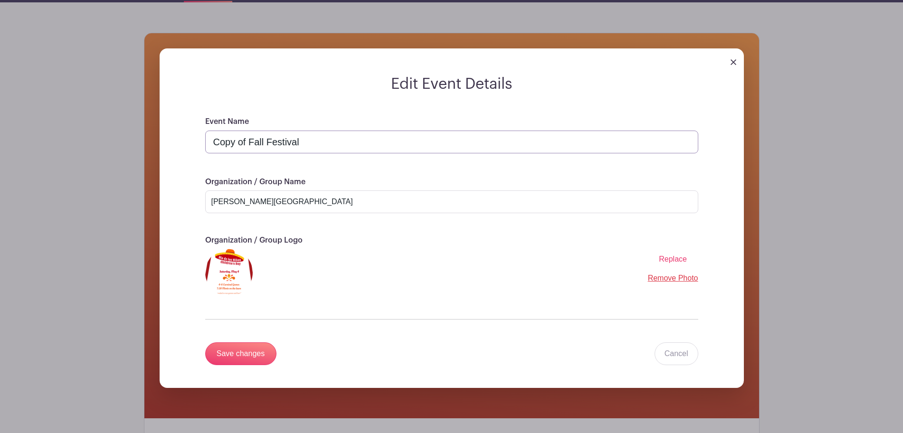
drag, startPoint x: 247, startPoint y: 142, endPoint x: 180, endPoint y: 141, distance: 67.0
click at [180, 141] on form "Edit Event Details Event Name Copy of Fall Festival Organization / Group Name […" at bounding box center [452, 231] width 584 height 313
type input "Fall Festival 2025"
click at [239, 345] on input "Save changes" at bounding box center [240, 354] width 71 height 23
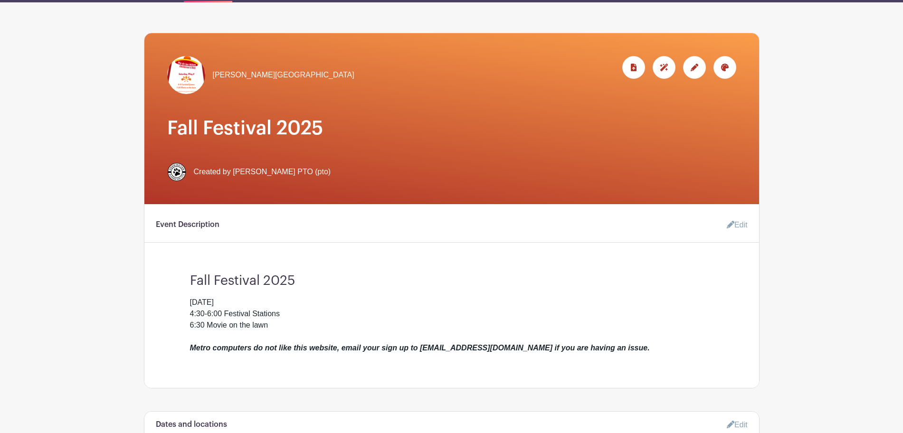
click at [695, 71] on icon at bounding box center [695, 68] width 8 height 8
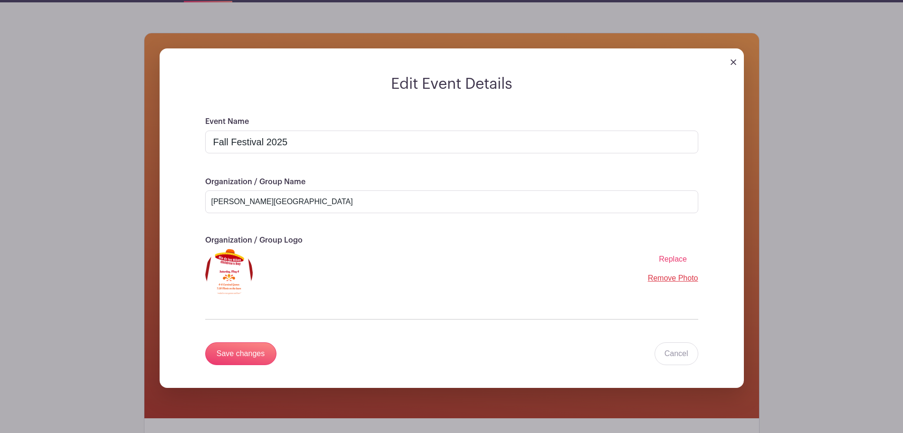
click at [665, 281] on link "Remove Photo" at bounding box center [673, 278] width 50 height 8
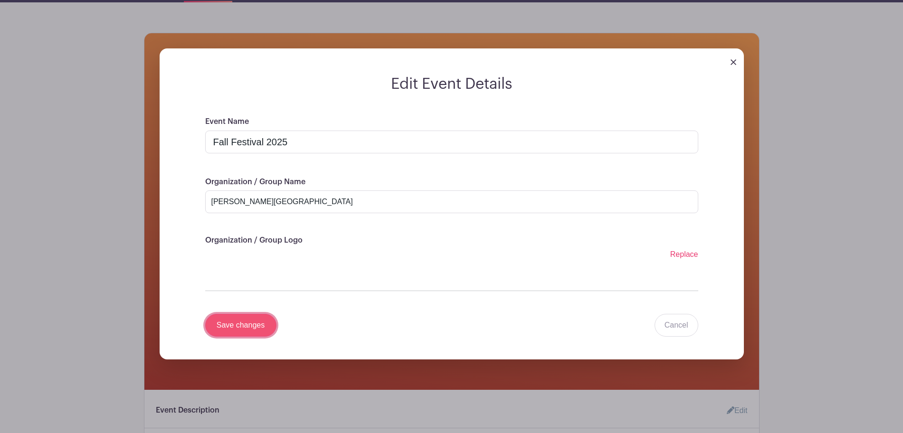
click at [229, 325] on input "Save changes" at bounding box center [240, 325] width 71 height 23
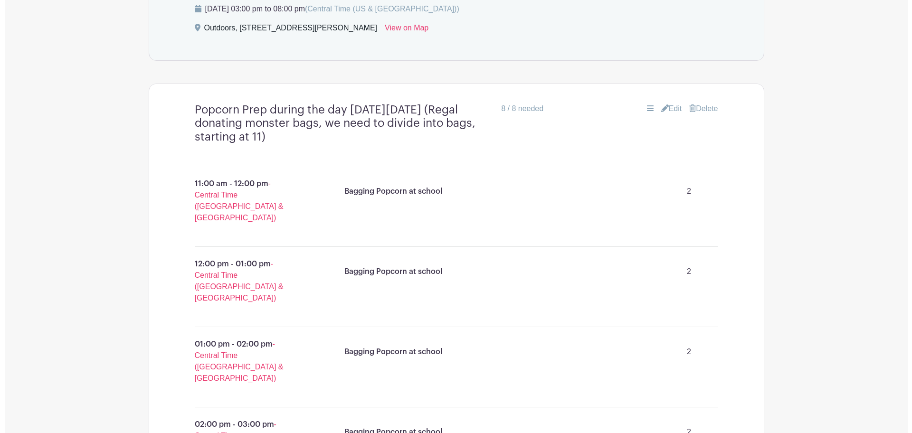
scroll to position [572, 0]
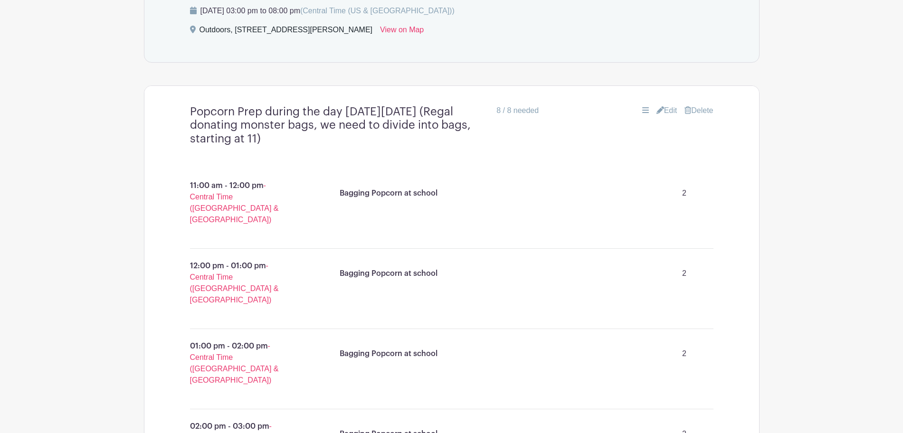
click at [707, 107] on link "Delete" at bounding box center [699, 110] width 29 height 11
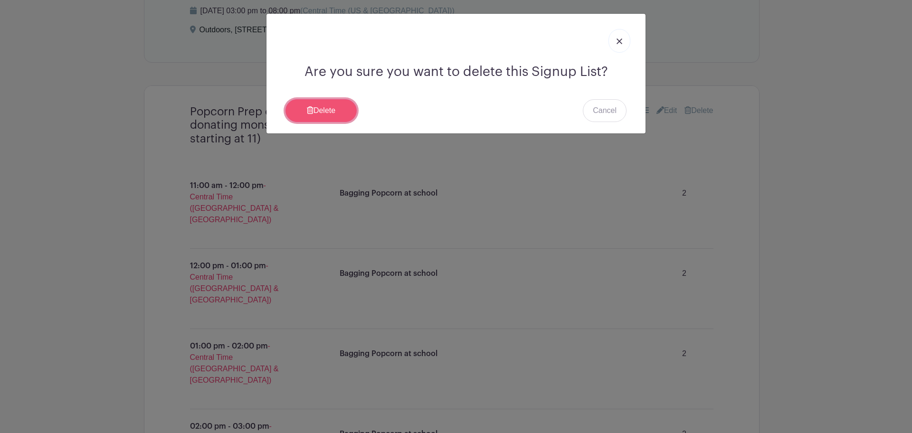
click at [312, 107] on icon at bounding box center [310, 110] width 7 height 8
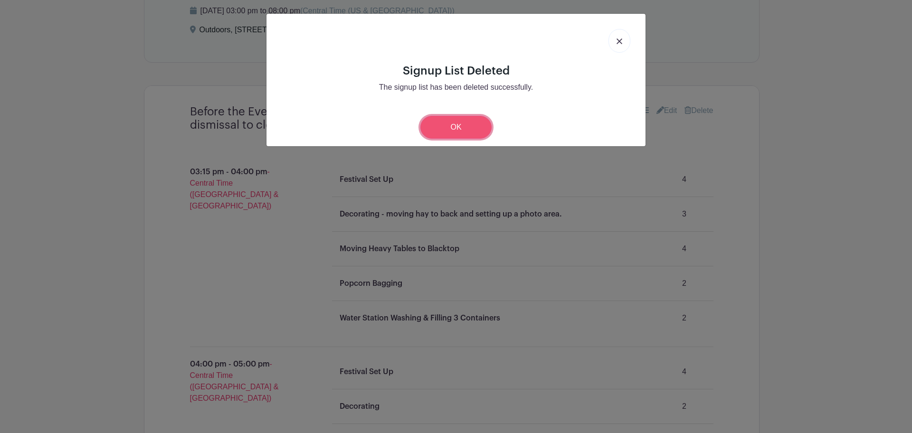
click at [459, 121] on link "OK" at bounding box center [455, 127] width 71 height 23
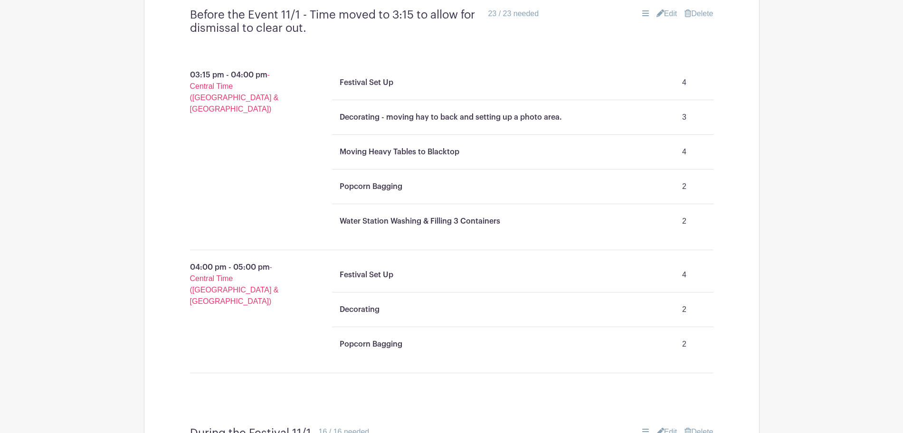
scroll to position [669, 0]
drag, startPoint x: 461, startPoint y: 177, endPoint x: 491, endPoint y: 146, distance: 43.0
click at [491, 146] on ul "Festival Set Up 4 Decorating - moving hay to back and setting up a photo area. …" at bounding box center [522, 151] width 381 height 173
click at [491, 146] on div "Moving Heavy Tables to Blacktop 4" at bounding box center [523, 151] width 374 height 27
click at [665, 16] on link "Edit" at bounding box center [667, 13] width 21 height 11
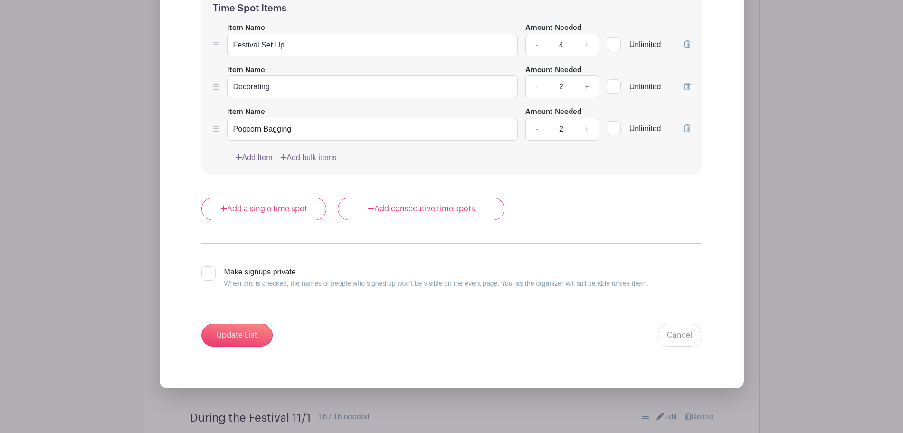
scroll to position [1282, 0]
click at [687, 132] on icon at bounding box center [687, 128] width 7 height 8
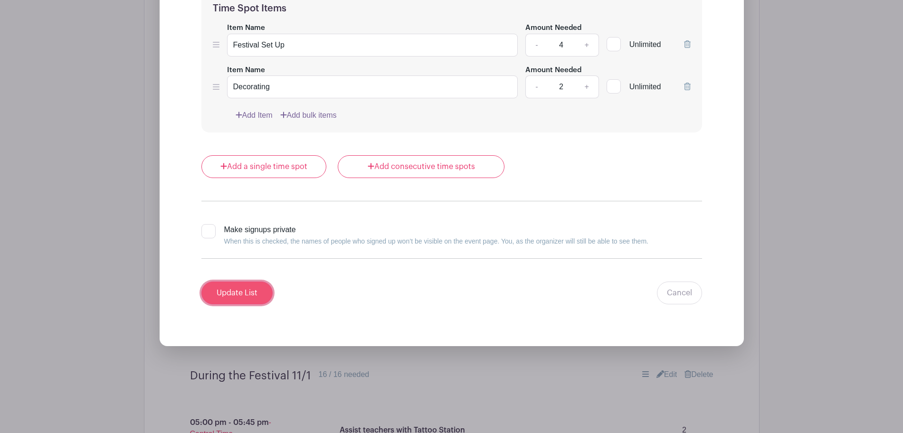
click at [228, 296] on input "Update List" at bounding box center [236, 293] width 71 height 23
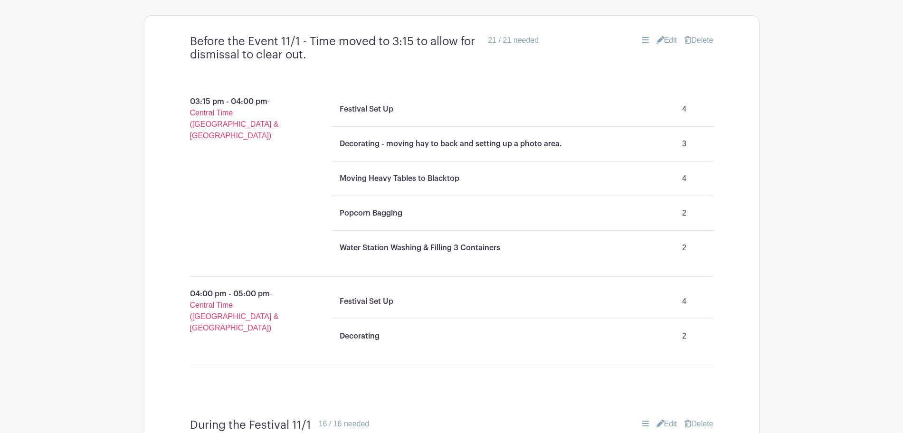
scroll to position [641, 0]
click at [666, 38] on link "Edit" at bounding box center [667, 41] width 21 height 11
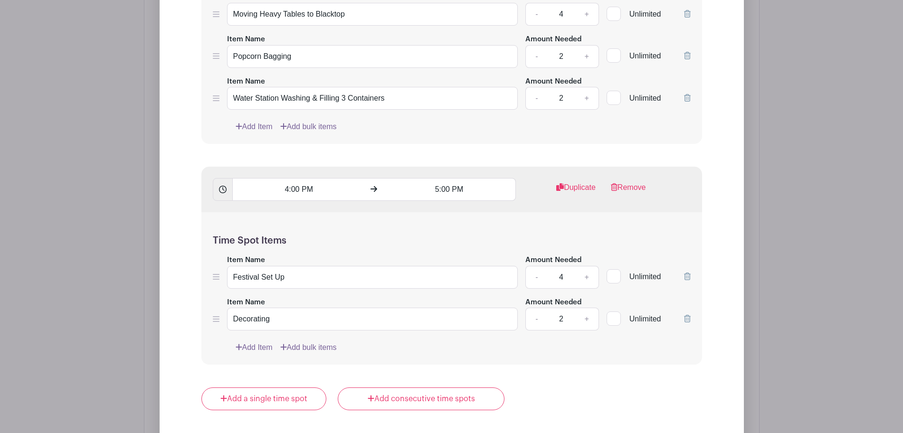
scroll to position [981, 0]
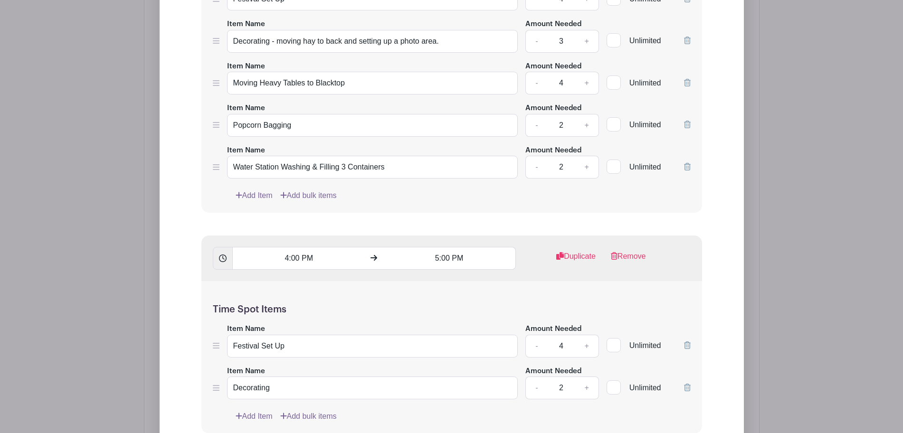
click at [688, 165] on icon at bounding box center [687, 167] width 7 height 8
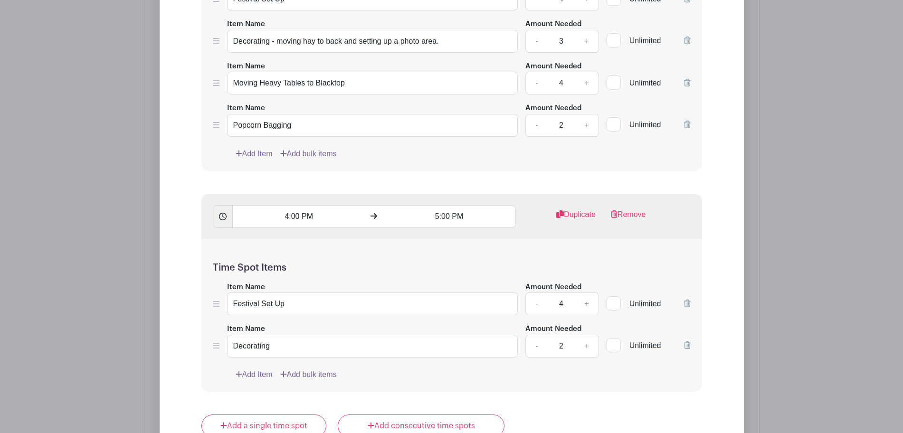
scroll to position [986, 0]
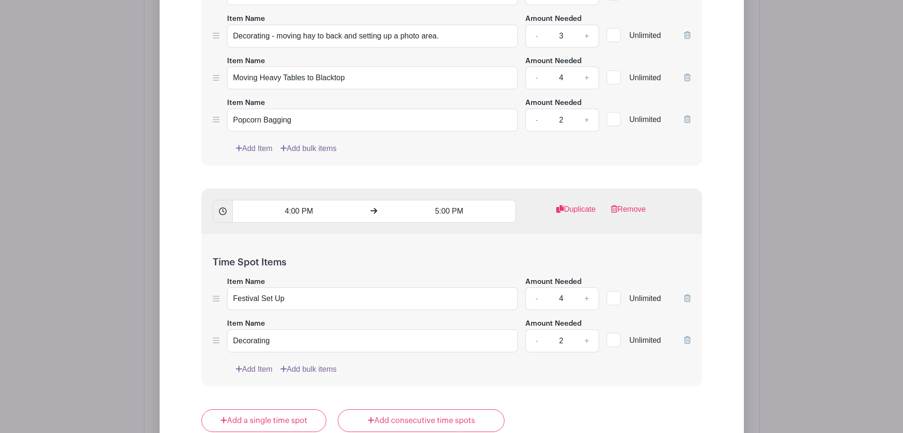
click at [686, 121] on icon at bounding box center [687, 119] width 7 height 8
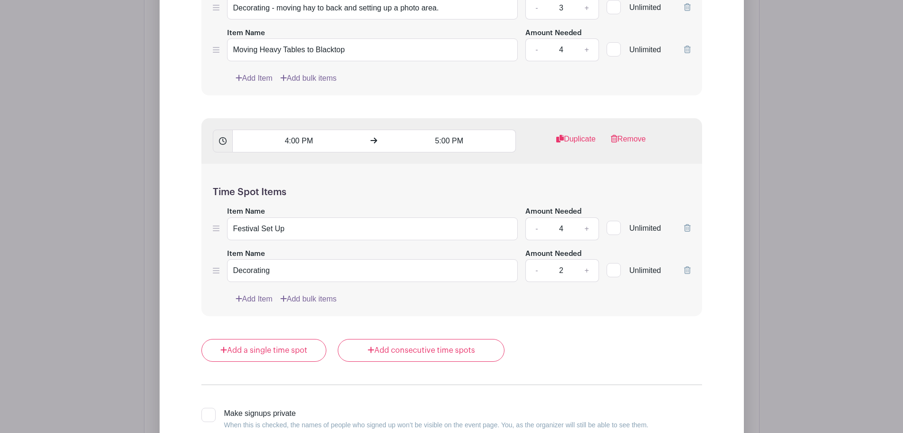
scroll to position [1015, 0]
click at [633, 138] on link "Remove" at bounding box center [628, 142] width 35 height 19
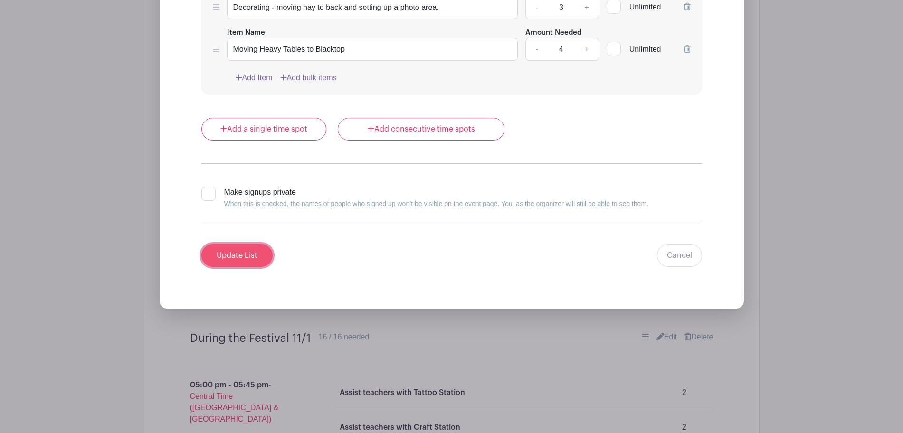
click at [249, 257] on input "Update List" at bounding box center [236, 255] width 71 height 23
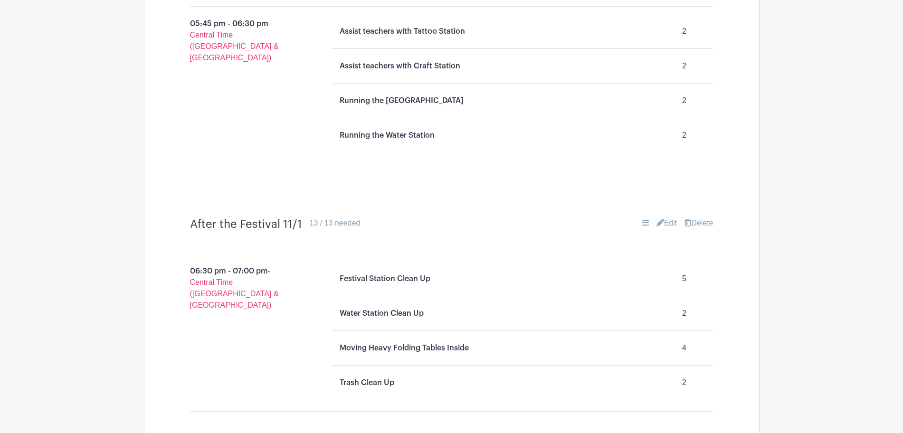
click at [667, 227] on link "Edit" at bounding box center [667, 223] width 21 height 11
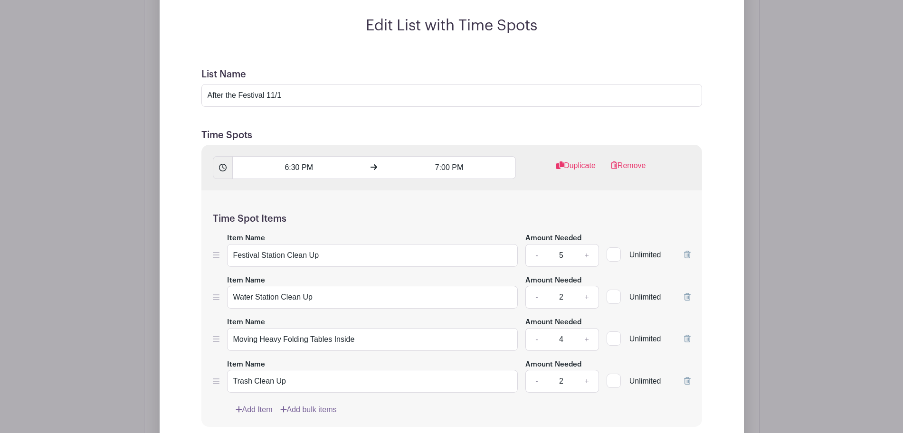
scroll to position [1357, 0]
click at [298, 95] on input "After the Festival 11/1" at bounding box center [451, 95] width 501 height 23
type input "After the Festival"
click at [203, 280] on div "Time Spot Items Item Name Festival Station Clean Up Amount Needed - 5 + Unlimit…" at bounding box center [451, 308] width 501 height 237
click at [687, 298] on icon at bounding box center [687, 297] width 7 height 8
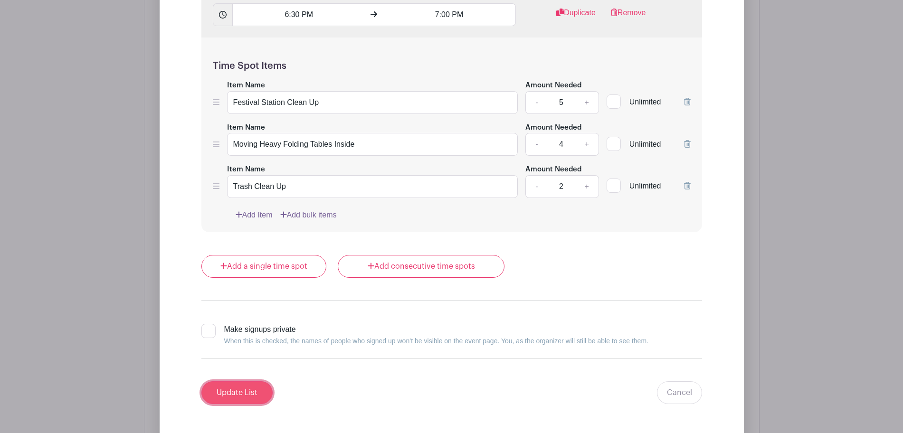
click at [244, 388] on input "Update List" at bounding box center [236, 392] width 71 height 23
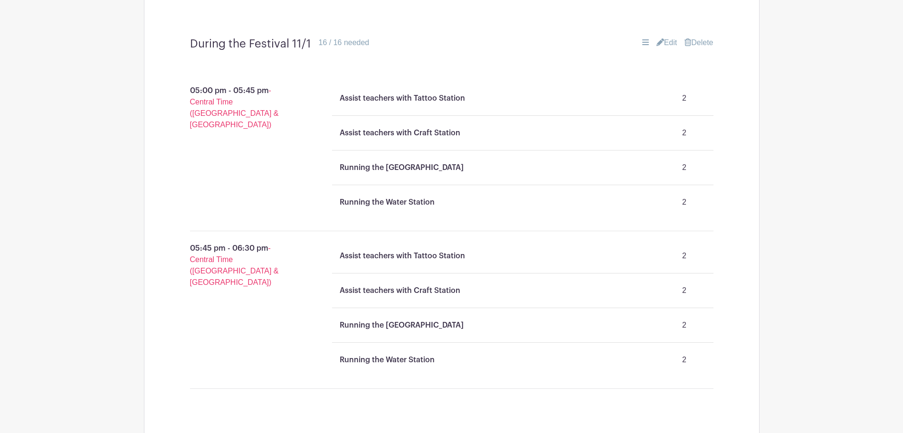
scroll to position [865, 0]
click at [672, 41] on link "Edit" at bounding box center [667, 43] width 21 height 11
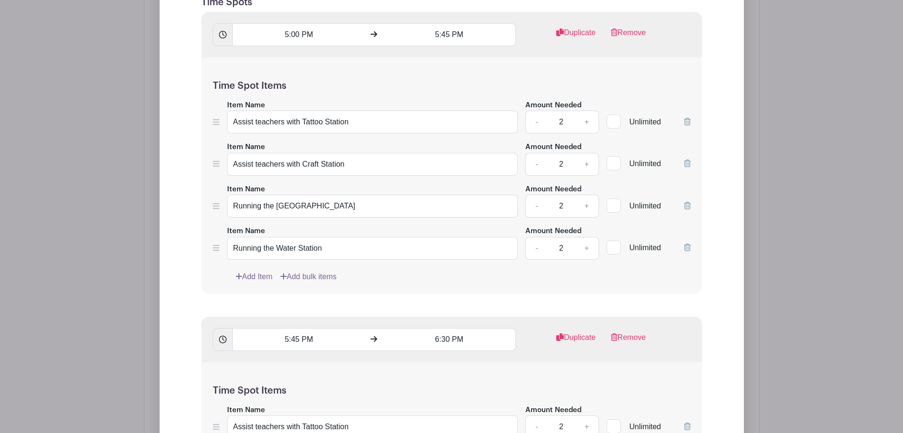
scroll to position [1091, 0]
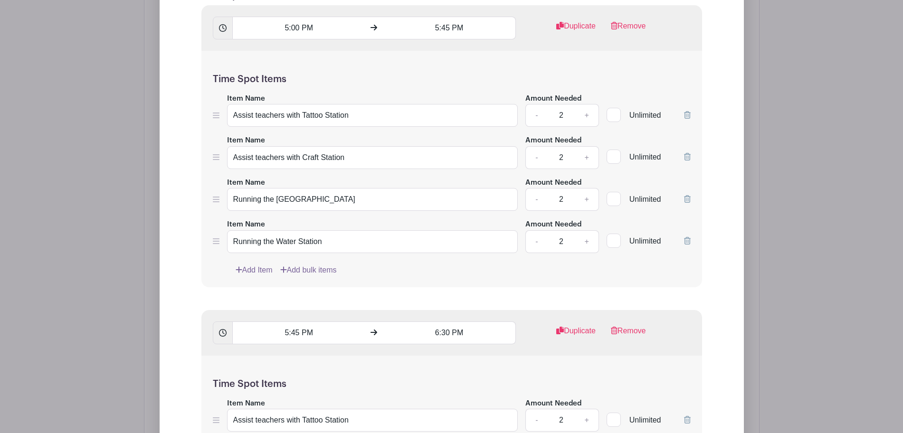
click at [685, 198] on icon at bounding box center [687, 199] width 7 height 8
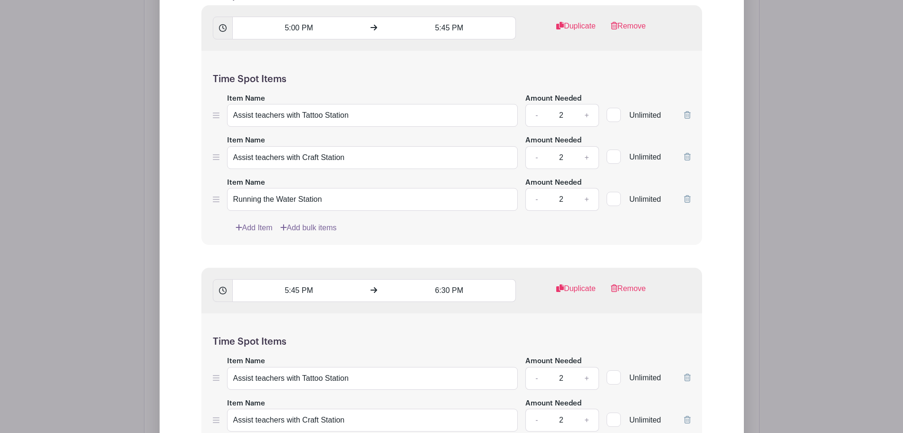
click at [685, 198] on icon at bounding box center [687, 199] width 7 height 8
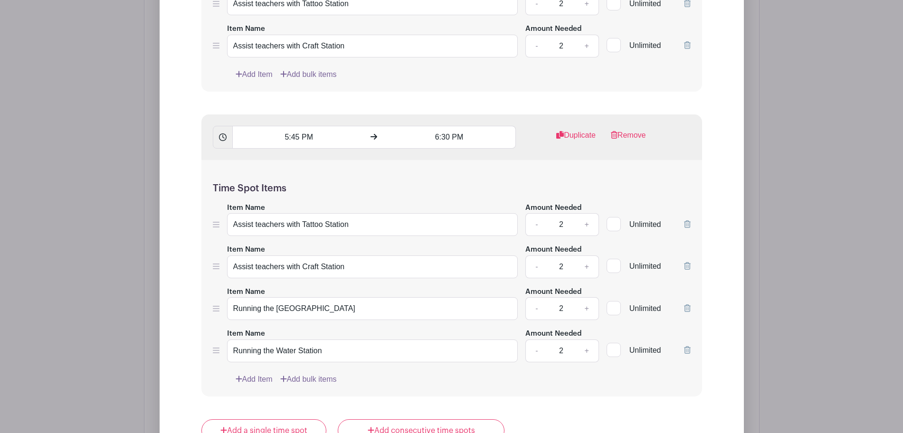
scroll to position [1204, 0]
click at [693, 304] on div "Time Spot Items Item Name Assist teachers with Tattoo Station Amount Needed - 2…" at bounding box center [451, 277] width 501 height 237
click at [685, 308] on icon at bounding box center [687, 307] width 7 height 8
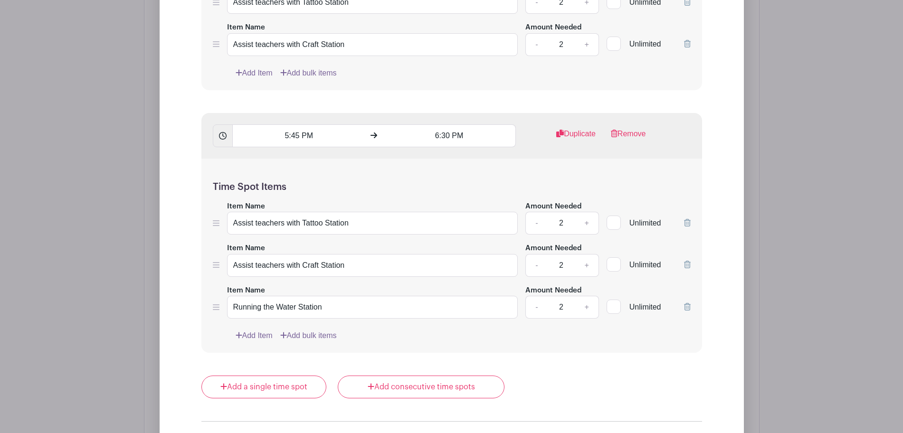
click at [685, 308] on icon at bounding box center [687, 307] width 7 height 8
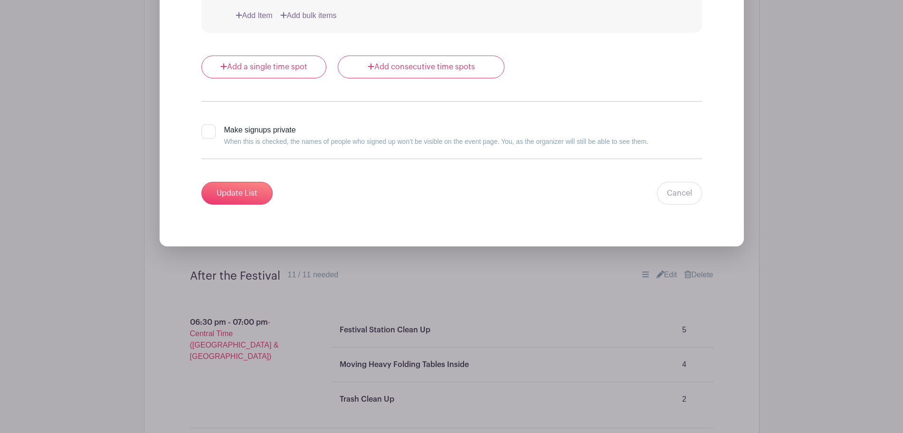
scroll to position [1484, 0]
click at [210, 193] on input "Update List" at bounding box center [236, 192] width 71 height 23
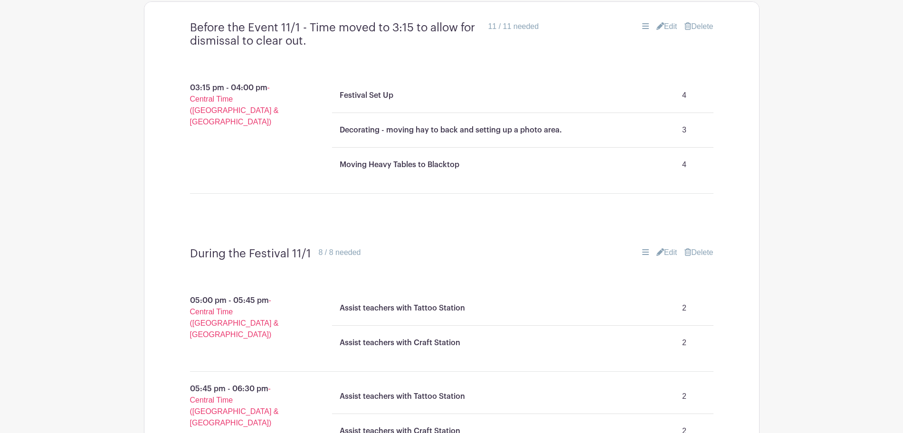
scroll to position [655, 0]
click at [666, 256] on link "Edit" at bounding box center [667, 253] width 21 height 11
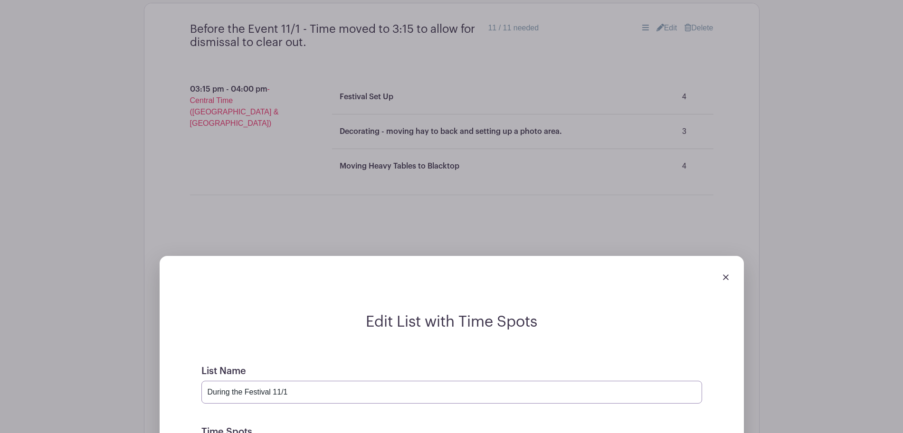
click at [306, 392] on input "During the Festival 11/1" at bounding box center [451, 392] width 501 height 23
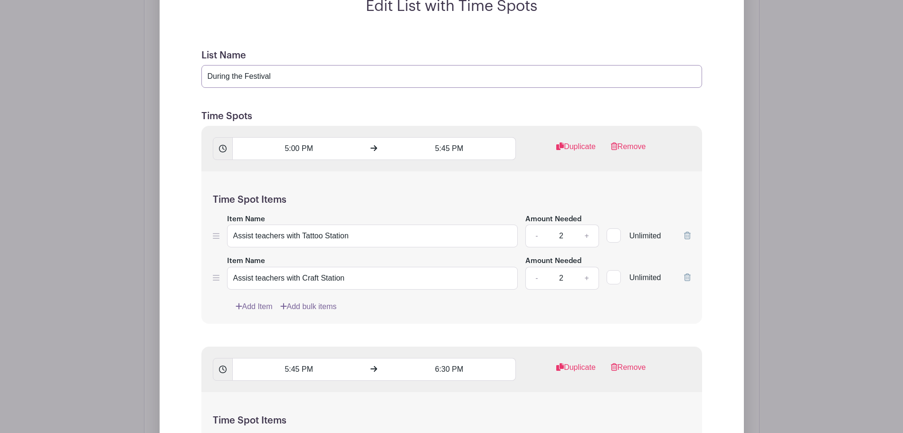
scroll to position [1035, 0]
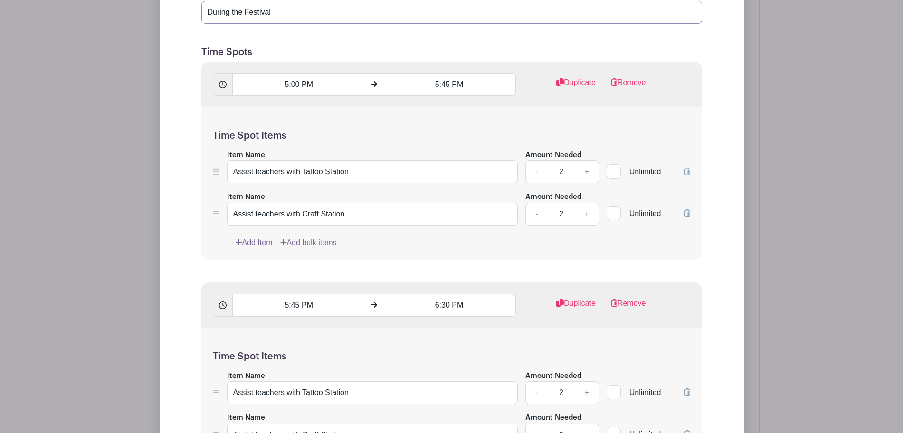
type input "During the Festival"
click at [307, 87] on input "5:00 PM" at bounding box center [298, 84] width 133 height 23
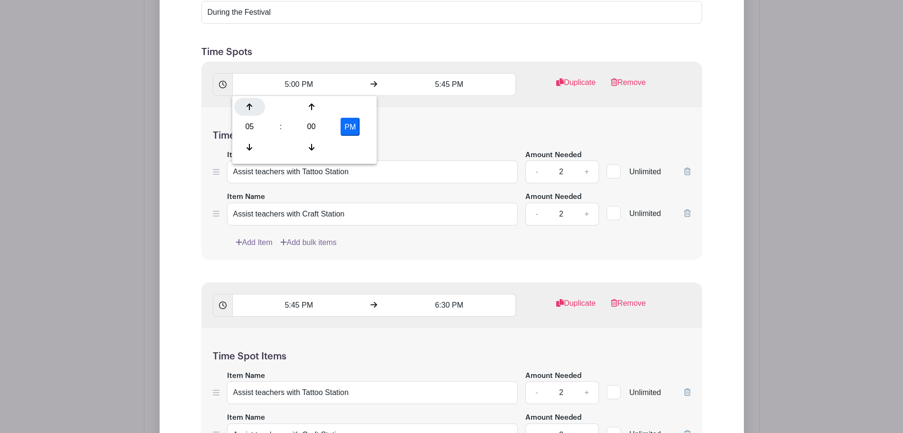
click at [253, 105] on div at bounding box center [249, 107] width 31 height 18
click at [248, 131] on div "07" at bounding box center [249, 127] width 31 height 18
click at [248, 131] on div "04" at bounding box center [250, 127] width 32 height 18
click at [311, 125] on div "00" at bounding box center [311, 127] width 31 height 18
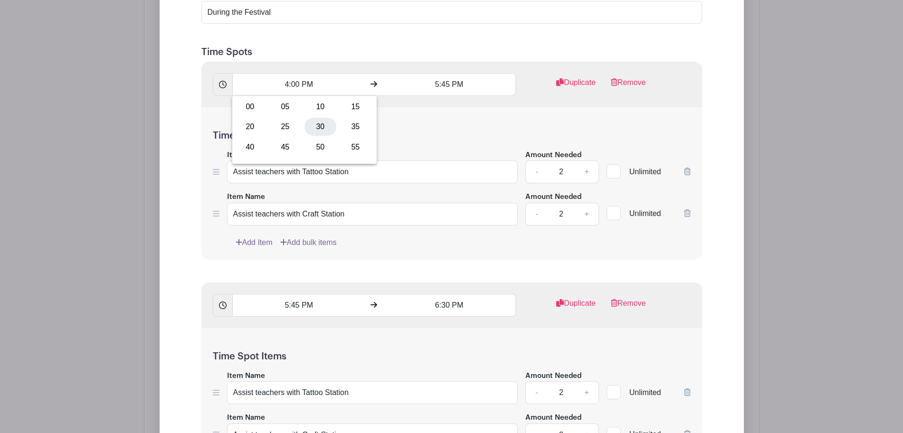
click at [318, 131] on div "30" at bounding box center [321, 127] width 32 height 18
type input "4:30 PM"
click at [435, 83] on input "5:45 PM" at bounding box center [449, 84] width 133 height 23
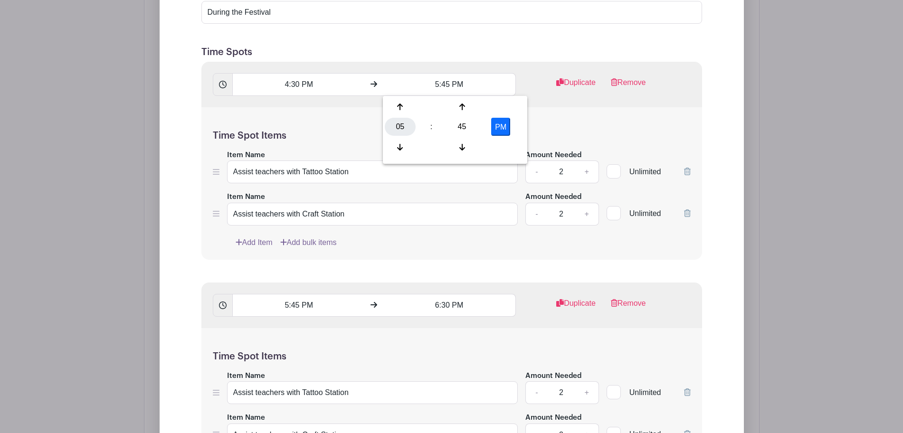
click at [406, 123] on div "05" at bounding box center [400, 127] width 31 height 18
click at [436, 129] on div "05" at bounding box center [436, 127] width 32 height 18
click at [462, 129] on div "45" at bounding box center [462, 127] width 31 height 18
click at [511, 102] on div "15" at bounding box center [506, 107] width 32 height 18
type input "5:15 PM"
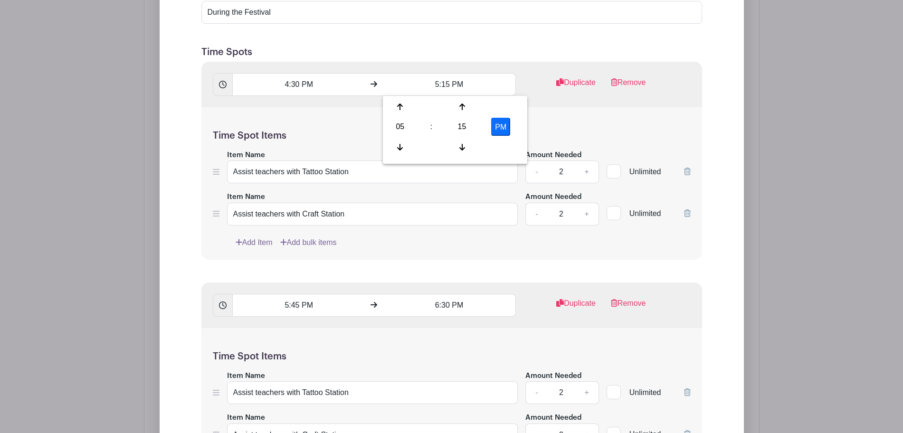
click at [554, 125] on div "Time Spot Items Item Name Assist teachers with Tattoo Station Amount Needed - 2…" at bounding box center [451, 183] width 501 height 152
click at [287, 306] on input "5:45 PM" at bounding box center [298, 305] width 133 height 23
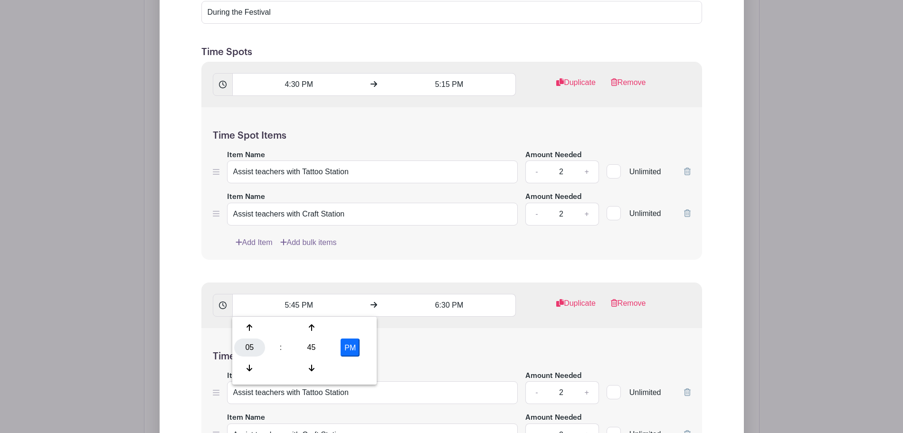
click at [248, 347] on div "05" at bounding box center [249, 348] width 31 height 18
click at [247, 350] on div "04" at bounding box center [250, 348] width 32 height 18
click at [308, 350] on div "45" at bounding box center [311, 348] width 31 height 18
click at [323, 347] on div "30" at bounding box center [321, 348] width 32 height 18
click at [452, 307] on input "6:30 PM" at bounding box center [449, 305] width 133 height 23
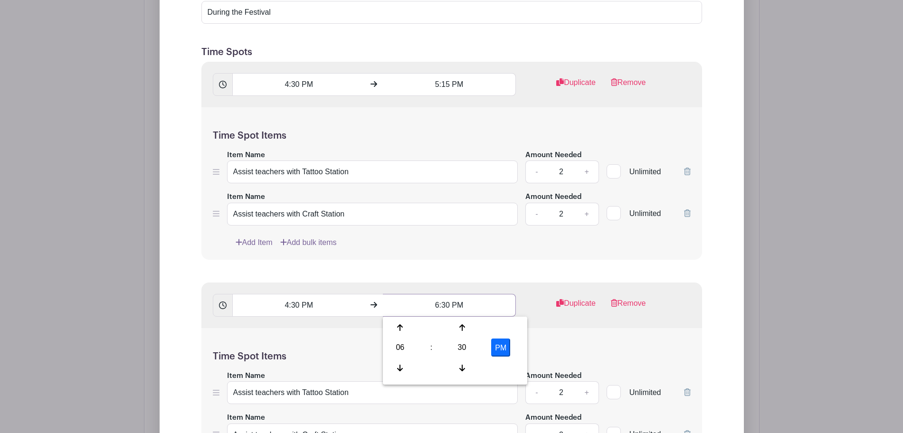
click at [436, 307] on input "6:30 PM" at bounding box center [449, 305] width 133 height 23
click at [441, 307] on input "6:30 PM" at bounding box center [449, 305] width 133 height 23
click at [286, 306] on input "4:30 PM" at bounding box center [298, 305] width 133 height 23
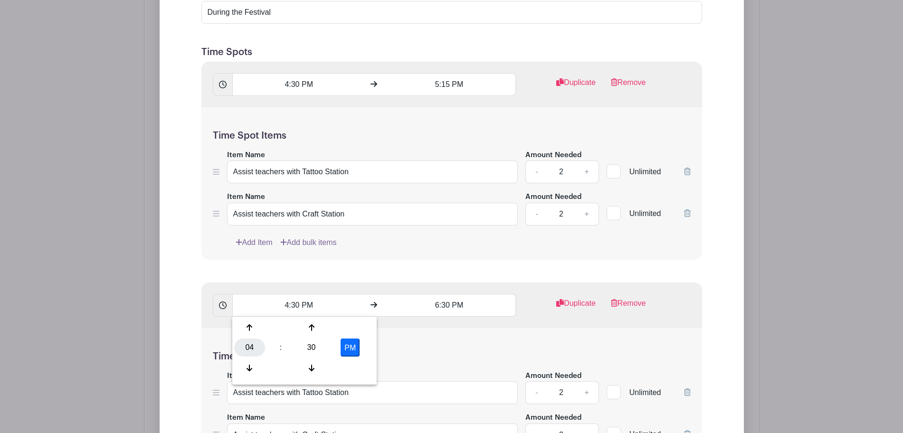
click at [243, 349] on div "04" at bounding box center [249, 348] width 31 height 18
click at [285, 348] on div "05" at bounding box center [285, 348] width 32 height 18
click at [320, 352] on div "30" at bounding box center [311, 348] width 31 height 18
click at [355, 332] on div "15" at bounding box center [356, 328] width 32 height 18
type input "5:15 PM"
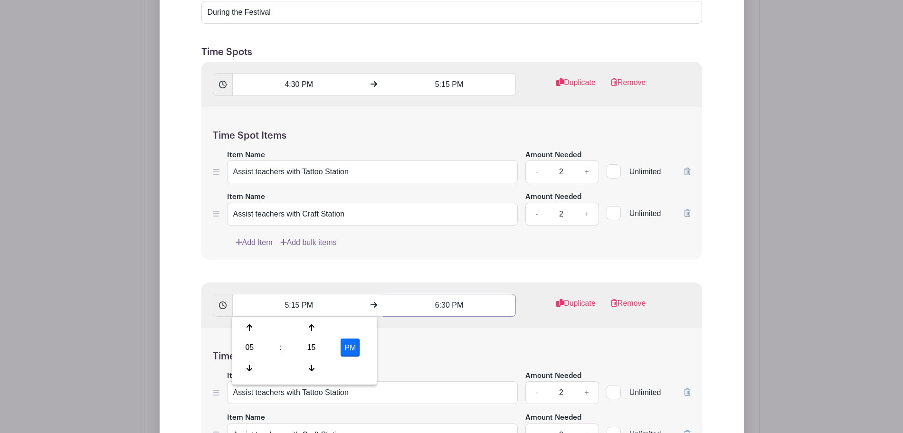
click at [438, 307] on input "6:30 PM" at bounding box center [449, 305] width 133 height 23
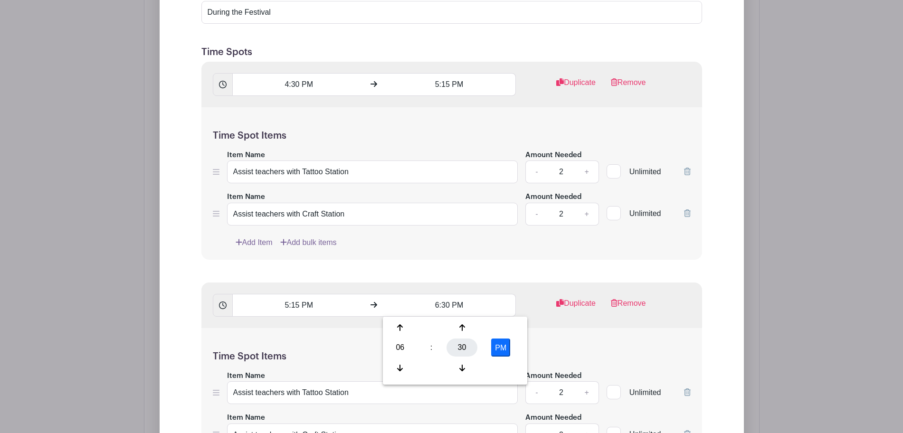
click at [458, 345] on div "30" at bounding box center [462, 348] width 31 height 18
click at [395, 334] on div "00" at bounding box center [401, 328] width 32 height 18
type input "6:00 PM"
click at [566, 337] on div "Time Spot Items Item Name Assist teachers with Tattoo Station Amount Needed - 2…" at bounding box center [451, 404] width 501 height 152
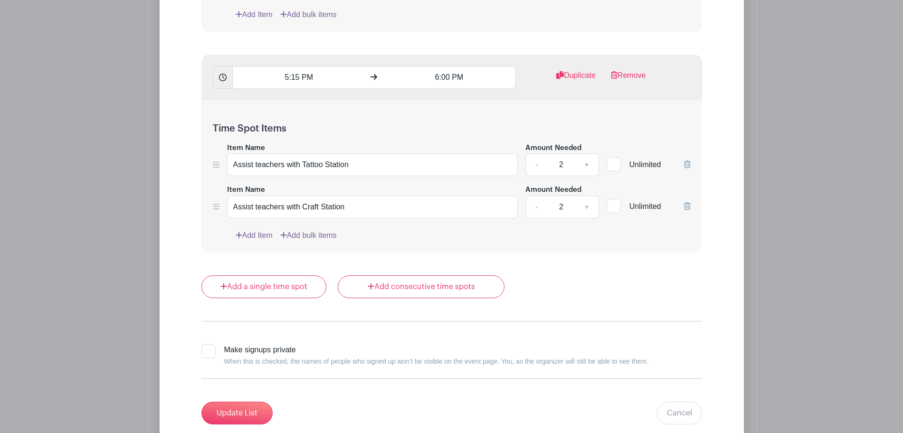
scroll to position [1264, 0]
click at [253, 412] on input "Update List" at bounding box center [236, 412] width 71 height 23
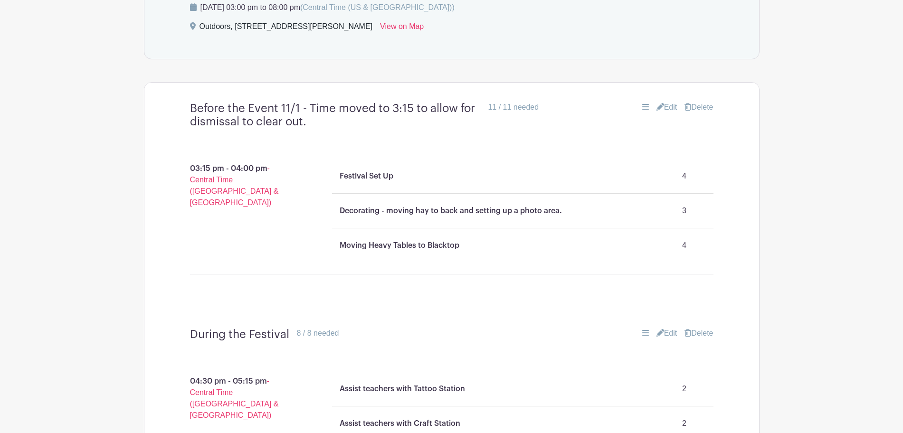
scroll to position [574, 0]
click at [658, 108] on icon at bounding box center [661, 108] width 8 height 8
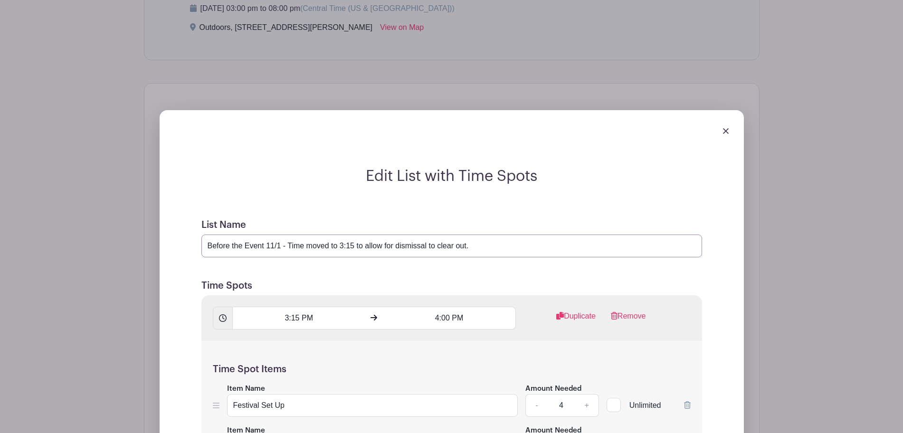
drag, startPoint x: 266, startPoint y: 247, endPoint x: 282, endPoint y: 250, distance: 16.3
click at [282, 250] on input "Before the Event 11/1 - Time moved to 3:15 to allow for dismissal to clear out." at bounding box center [451, 246] width 501 height 23
drag, startPoint x: 271, startPoint y: 243, endPoint x: 506, endPoint y: 257, distance: 235.6
click at [506, 257] on input "Before the Event - Time moved to 3:15 to allow for dismissal to clear out." at bounding box center [451, 246] width 501 height 23
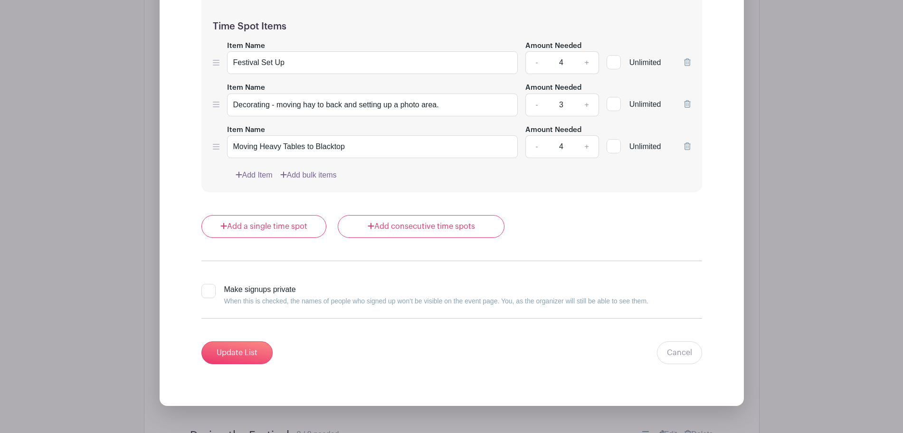
scroll to position [934, 0]
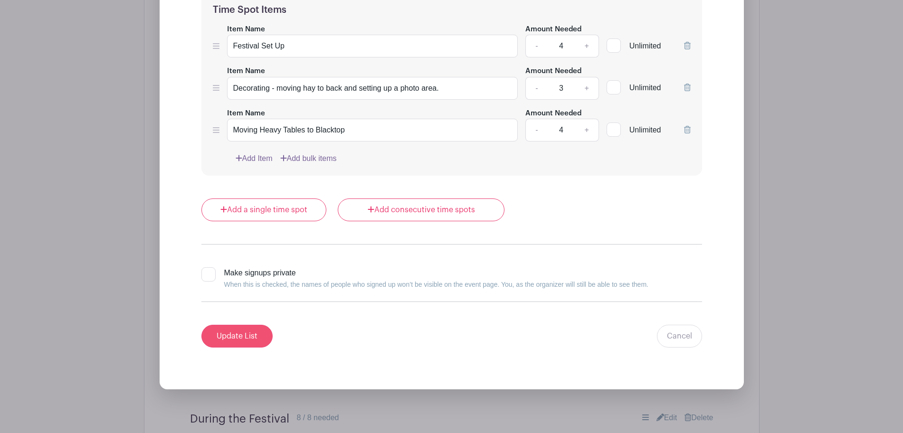
type input "Before the Event - Begin after dismissal"
click at [233, 341] on input "Update List" at bounding box center [236, 336] width 71 height 23
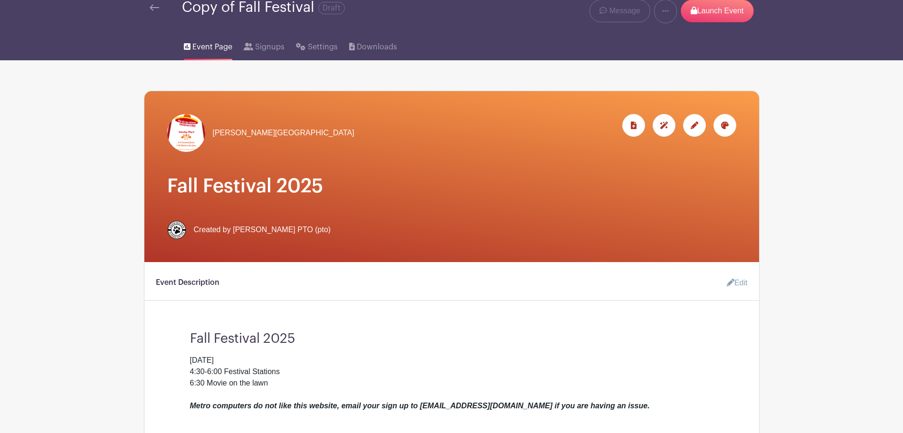
scroll to position [0, 0]
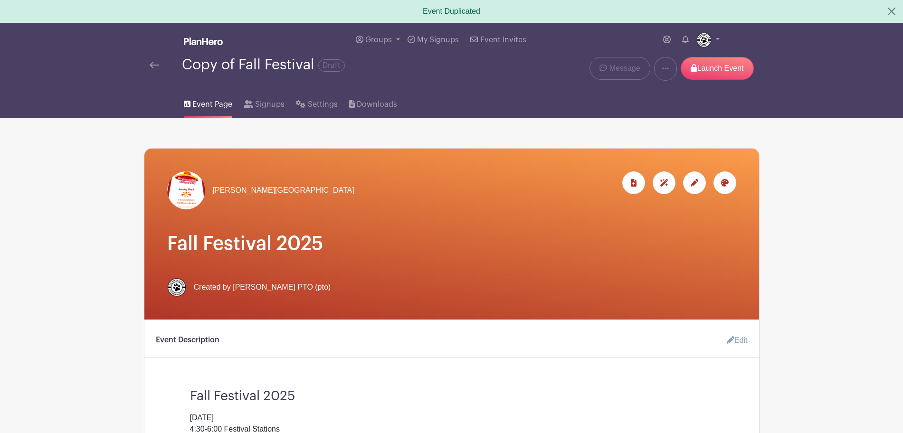
click at [152, 64] on img at bounding box center [155, 65] width 10 height 7
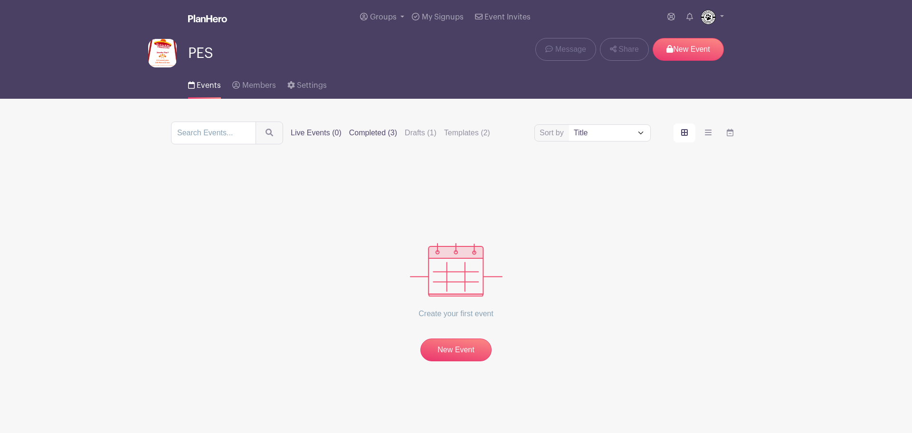
click at [372, 131] on label "Completed (3)" at bounding box center [373, 132] width 48 height 11
click at [0, 0] on input "Completed (3)" at bounding box center [0, 0] width 0 height 0
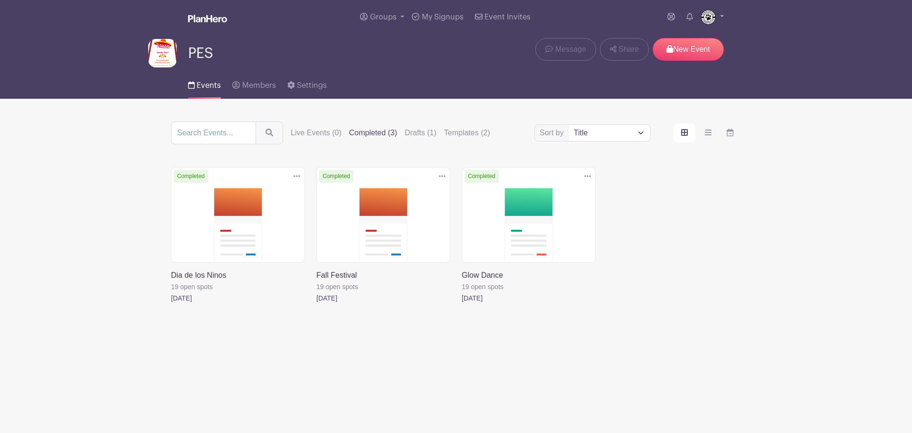
click at [445, 181] on link at bounding box center [442, 177] width 14 height 16
click at [414, 215] on link "Delete" at bounding box center [411, 212] width 75 height 15
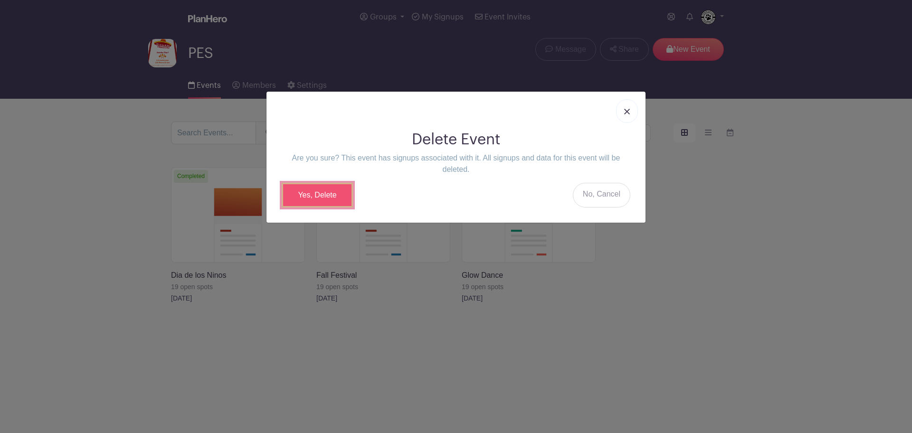
click at [320, 195] on link "Yes, Delete" at bounding box center [317, 195] width 71 height 25
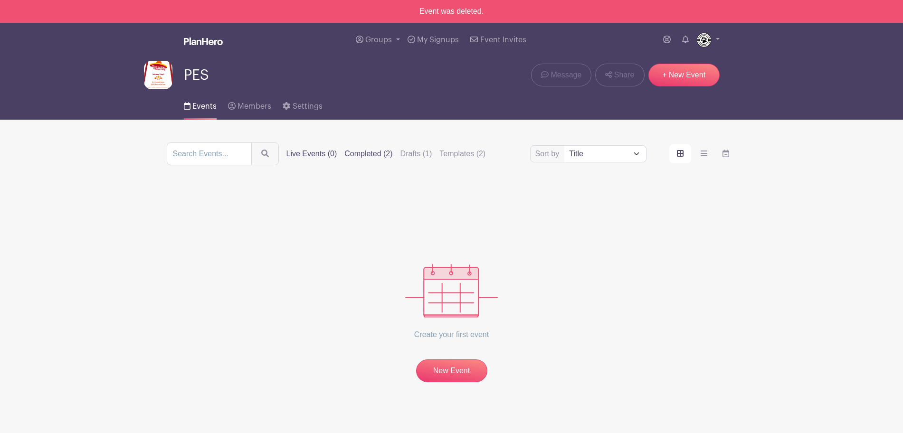
click at [371, 157] on label "Completed (2)" at bounding box center [368, 153] width 48 height 11
click at [0, 0] on input "Completed (2)" at bounding box center [0, 0] width 0 height 0
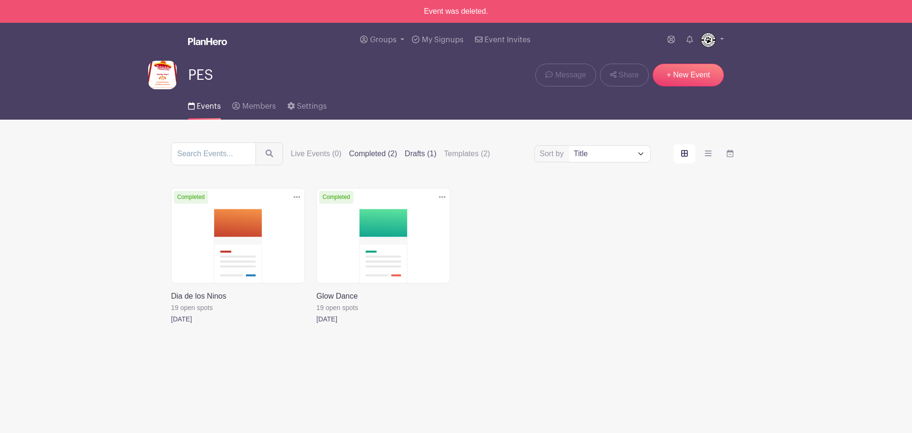
click at [412, 154] on label "Drafts (1)" at bounding box center [421, 153] width 32 height 11
click at [0, 0] on input "Drafts (1)" at bounding box center [0, 0] width 0 height 0
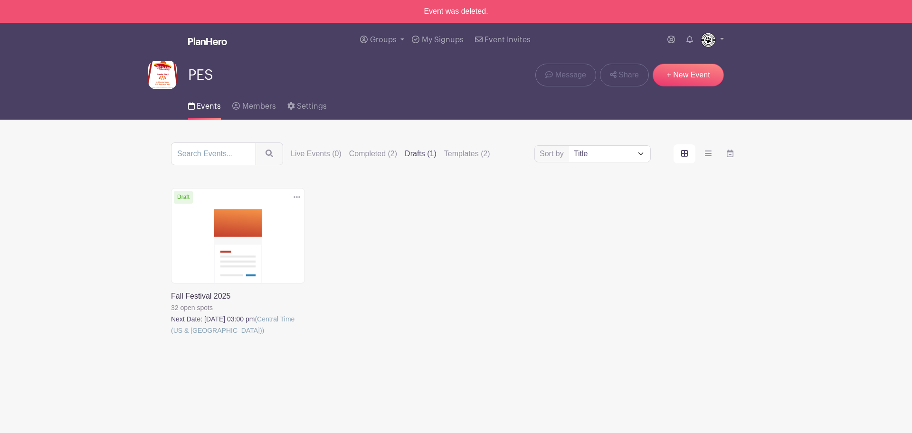
click at [171, 336] on link at bounding box center [171, 336] width 0 height 0
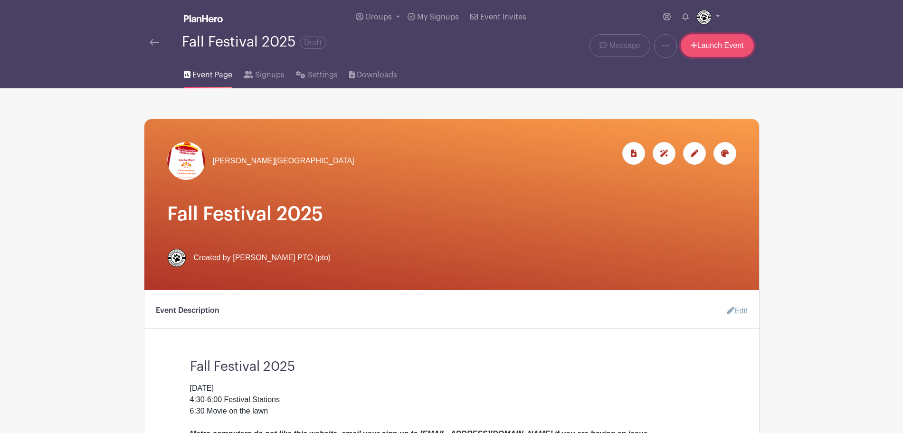
click at [728, 49] on link "Launch Event" at bounding box center [717, 45] width 73 height 23
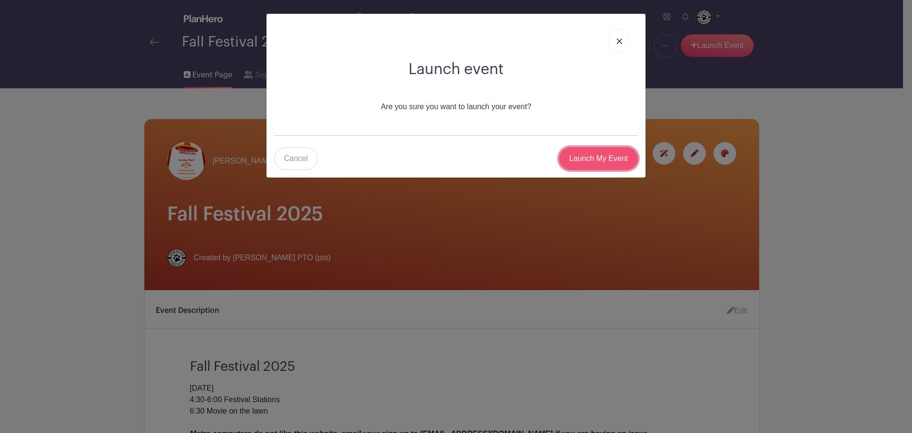
click at [612, 163] on input "Launch My Event" at bounding box center [598, 158] width 79 height 23
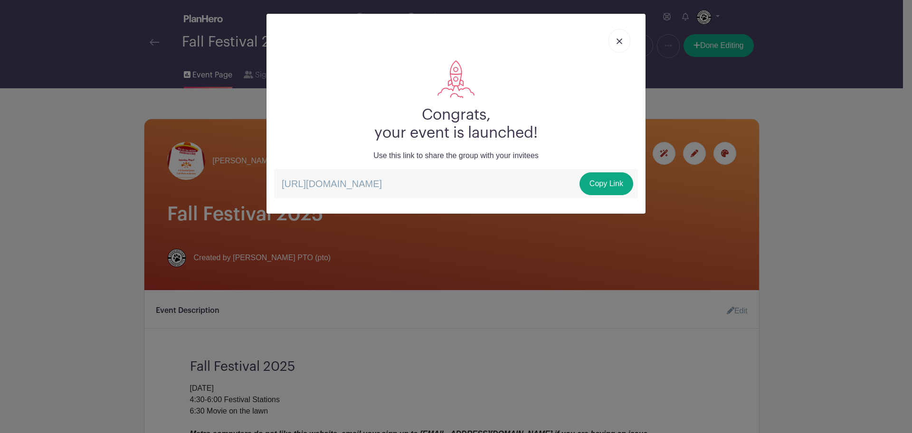
click at [621, 39] on img at bounding box center [620, 41] width 6 height 6
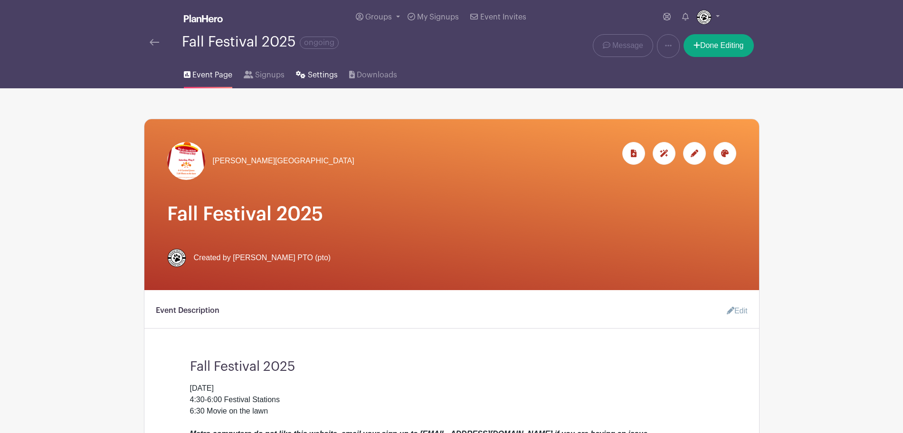
click at [312, 80] on span "Settings" at bounding box center [323, 74] width 30 height 11
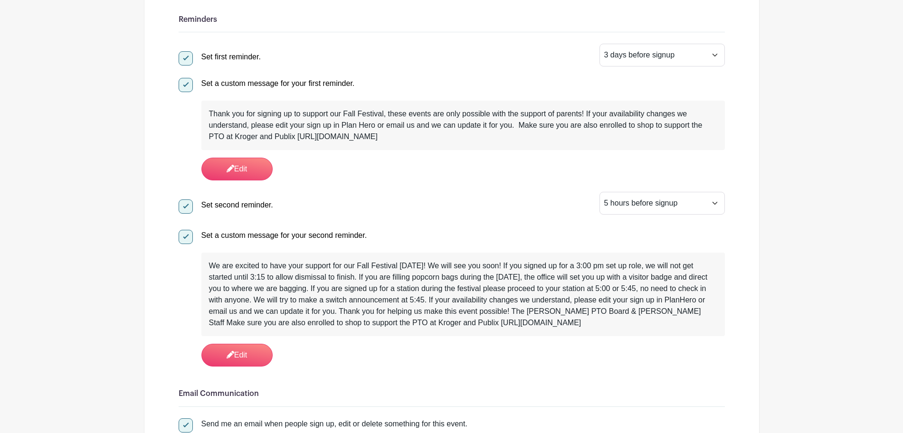
scroll to position [370, 0]
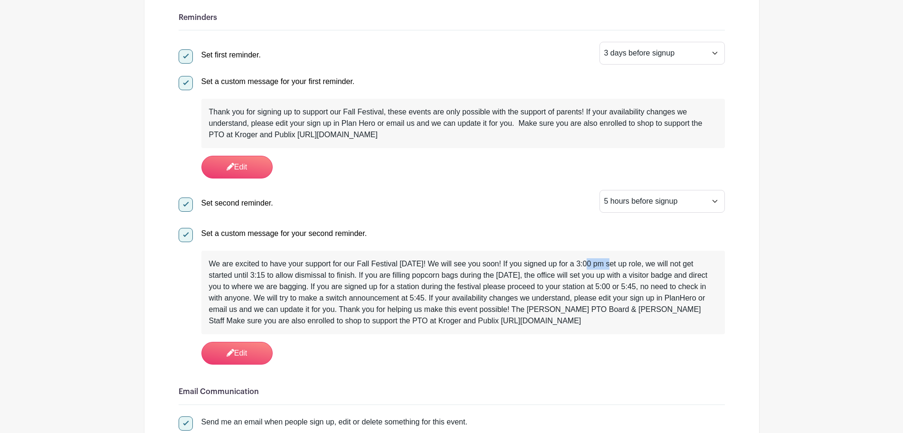
drag, startPoint x: 573, startPoint y: 263, endPoint x: 599, endPoint y: 263, distance: 25.2
click at [599, 263] on div "We are excited to have your support for our Fall Festival [DATE]! We will see y…" at bounding box center [463, 292] width 508 height 68
click at [240, 347] on link "Edit" at bounding box center [236, 353] width 71 height 23
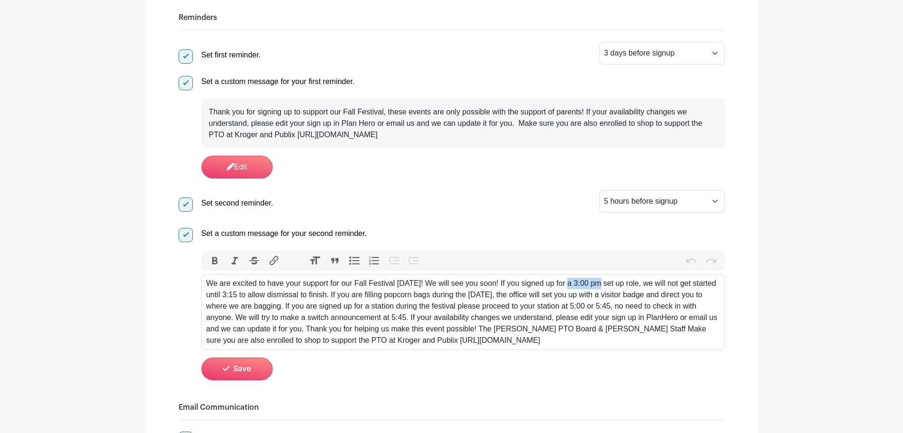
drag, startPoint x: 598, startPoint y: 279, endPoint x: 566, endPoint y: 282, distance: 31.5
click at [566, 282] on div "We are excited to have your support for our Fall Festival [DATE]! We will see y…" at bounding box center [463, 312] width 514 height 68
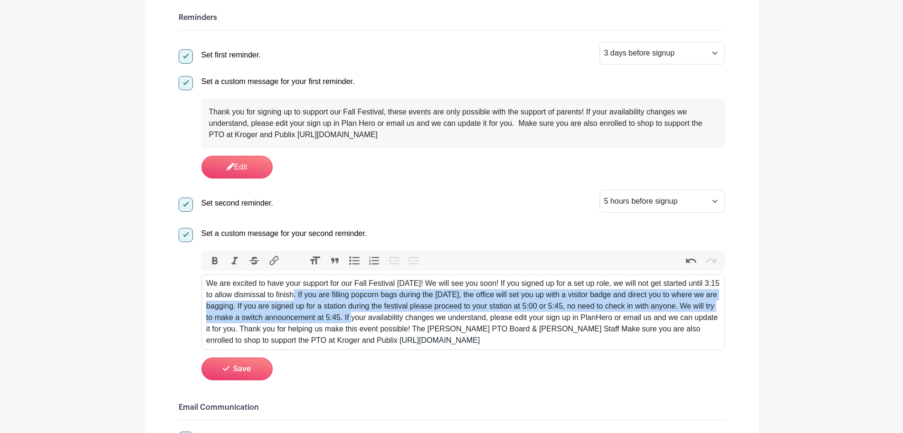
drag, startPoint x: 295, startPoint y: 294, endPoint x: 357, endPoint y: 319, distance: 66.9
click at [357, 319] on div "We are excited to have your support for our Fall Festival [DATE]! We will see y…" at bounding box center [463, 312] width 514 height 68
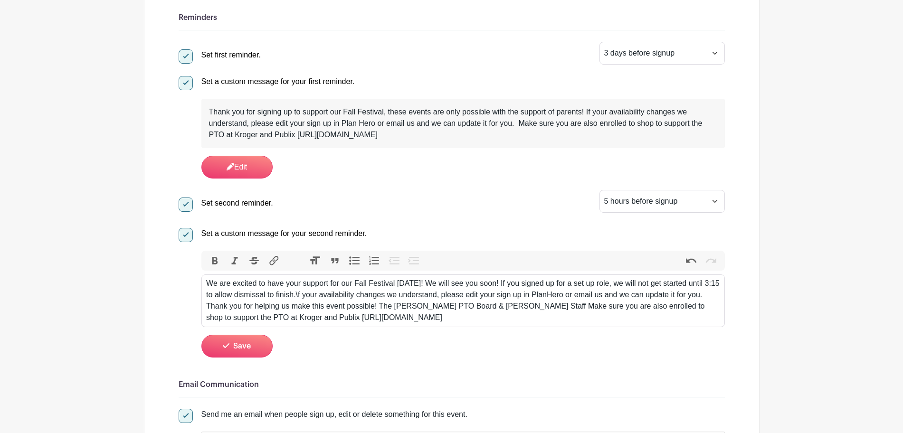
click at [381, 307] on div "We are excited to have your support for our Fall Festival [DATE]! We will see y…" at bounding box center [463, 301] width 514 height 46
click at [542, 305] on div "We are excited to have your support for our Fall Festival [DATE]! We will see y…" at bounding box center [463, 301] width 514 height 46
type trix-editor "<div>We are excited to have your support for our Fall Festival [DATE]! We will …"
click at [225, 343] on icon "submit" at bounding box center [226, 346] width 7 height 8
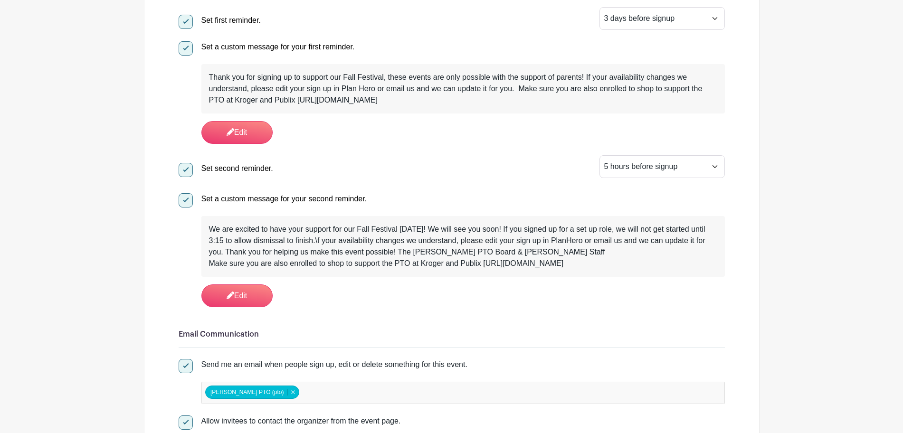
scroll to position [0, 0]
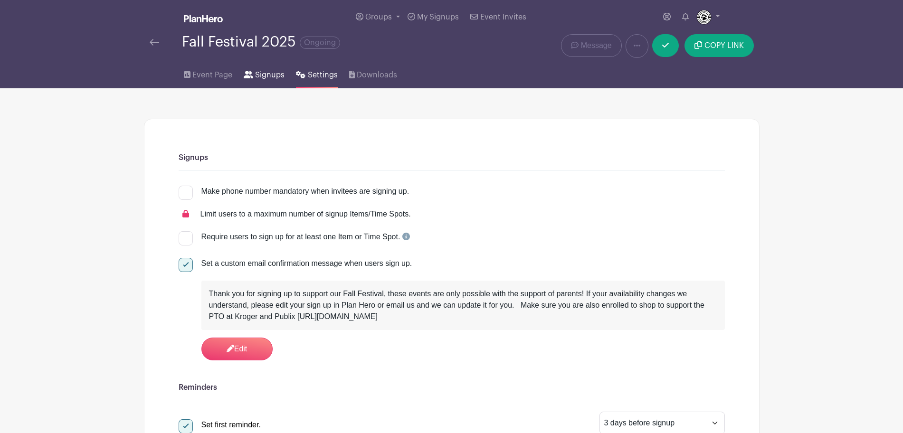
click at [261, 76] on span "Signups" at bounding box center [269, 74] width 29 height 11
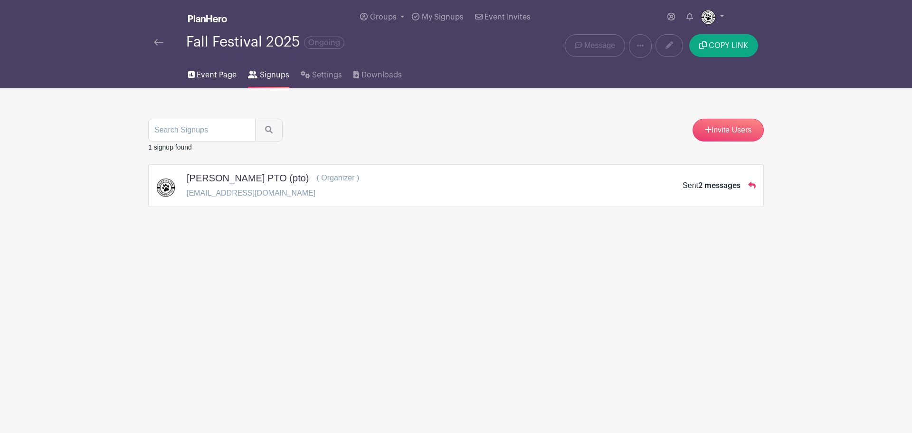
click at [213, 84] on link "Event Page" at bounding box center [212, 73] width 48 height 30
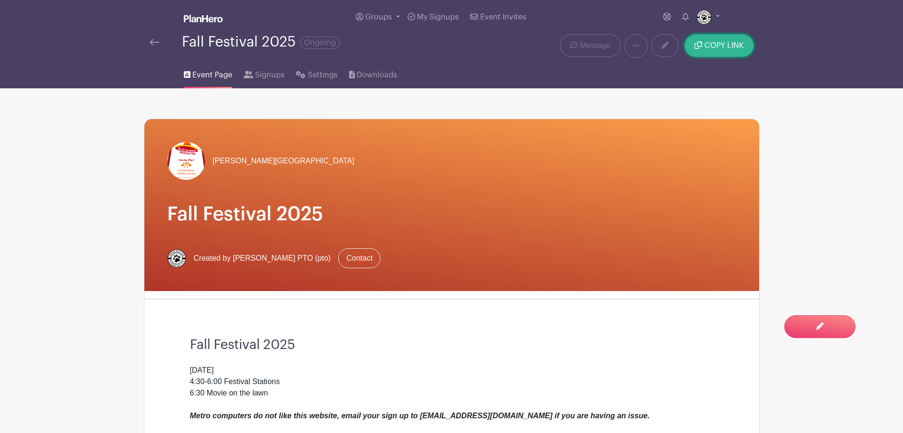
click at [711, 52] on button "COPY LINK" at bounding box center [719, 45] width 69 height 23
click at [723, 46] on span "COPY LINK" at bounding box center [723, 46] width 39 height 8
click at [313, 78] on span "Settings" at bounding box center [323, 74] width 30 height 11
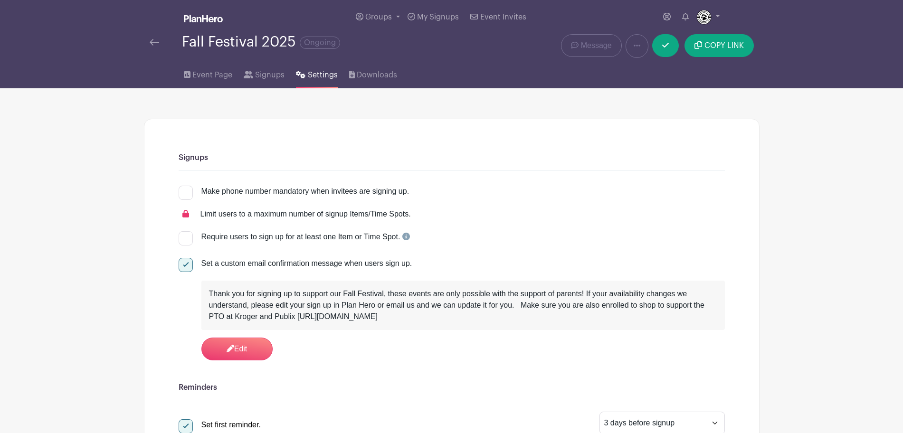
click at [276, 41] on div "Fall Festival 2025 Ongoing" at bounding box center [261, 42] width 158 height 16
